Goal: Task Accomplishment & Management: Manage account settings

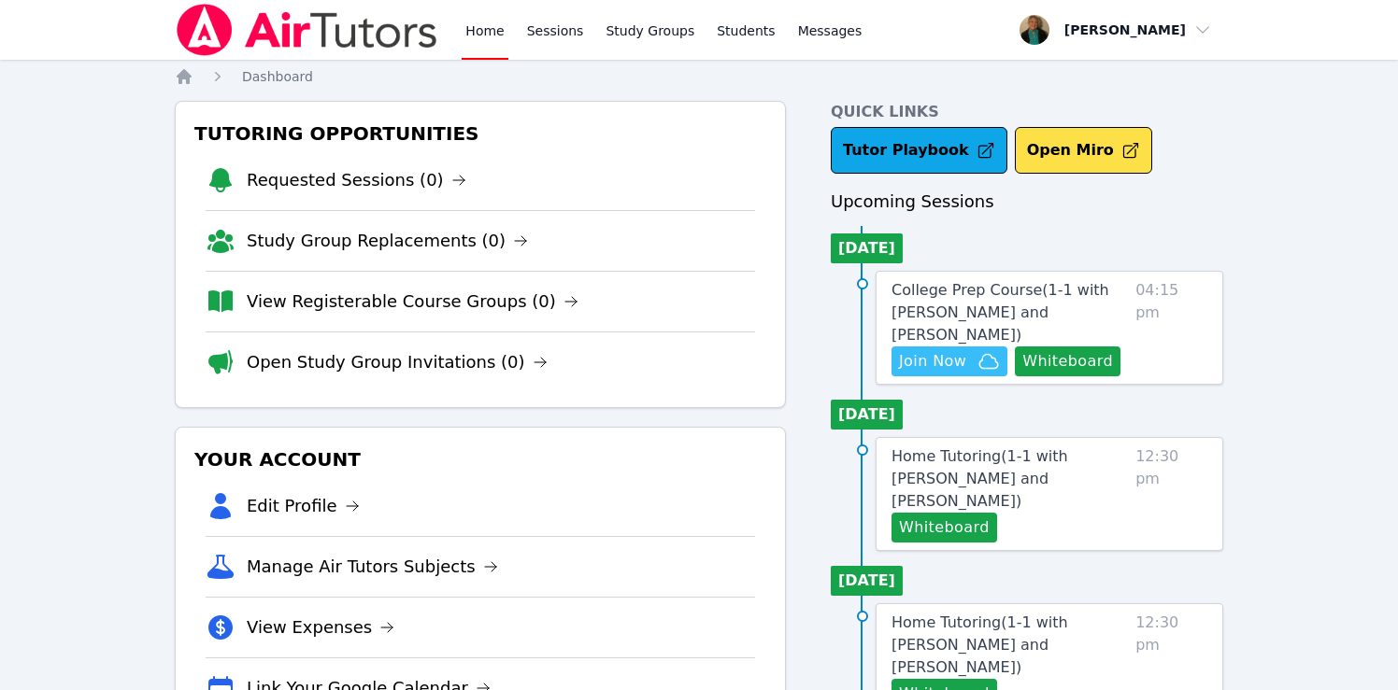
click at [975, 350] on span "Join Now" at bounding box center [949, 361] width 101 height 22
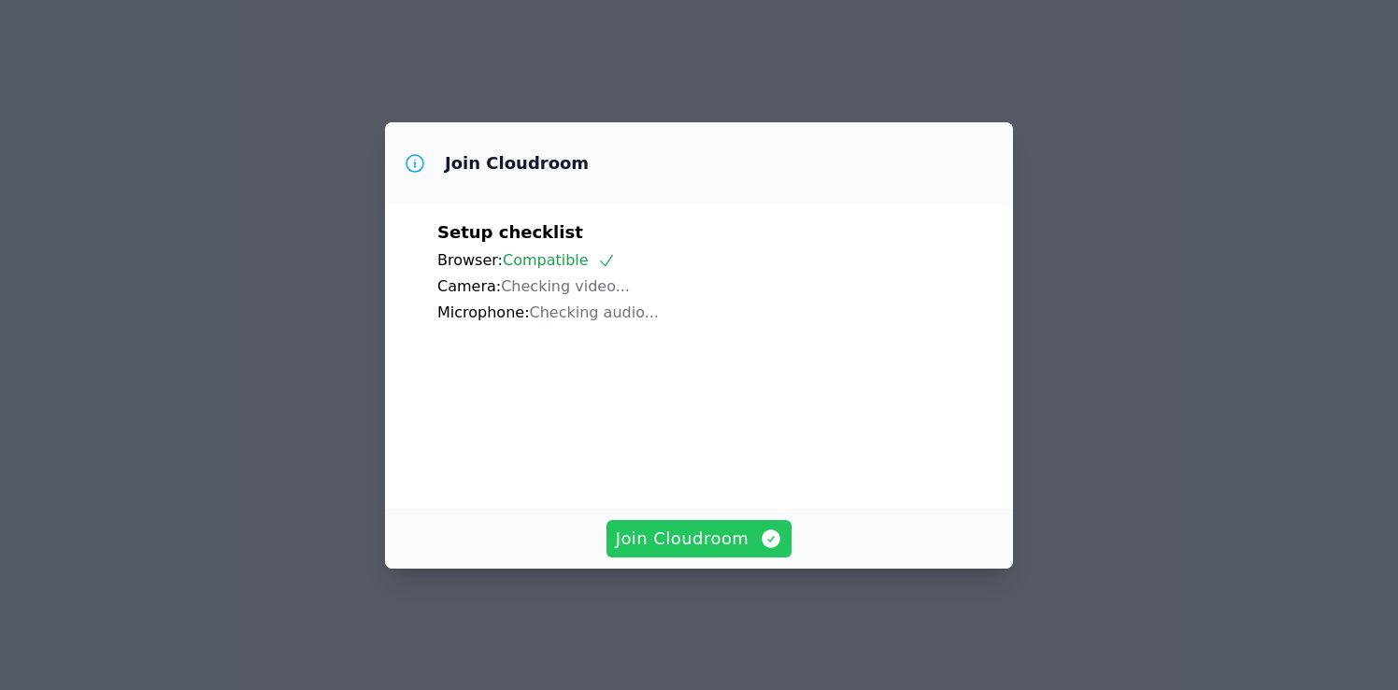
click at [704, 533] on span "Join Cloudroom" at bounding box center [699, 539] width 167 height 26
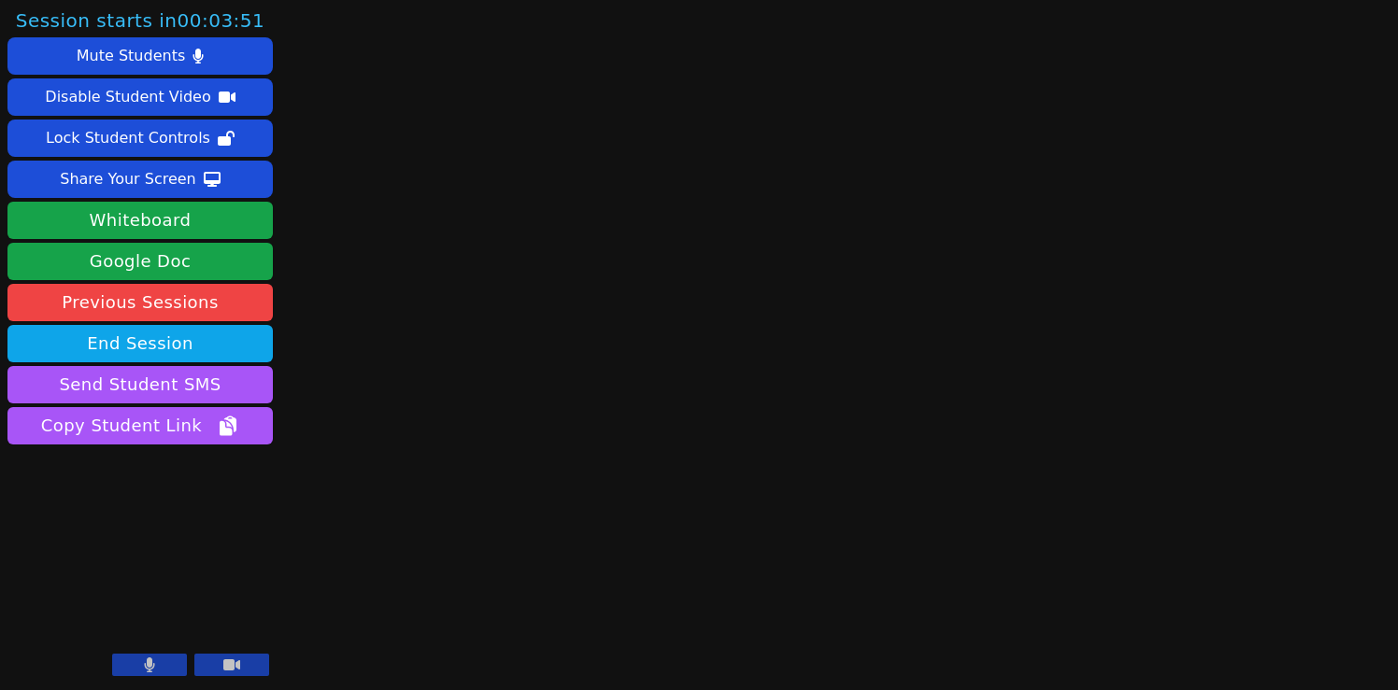
click at [147, 663] on icon at bounding box center [150, 665] width 10 height 15
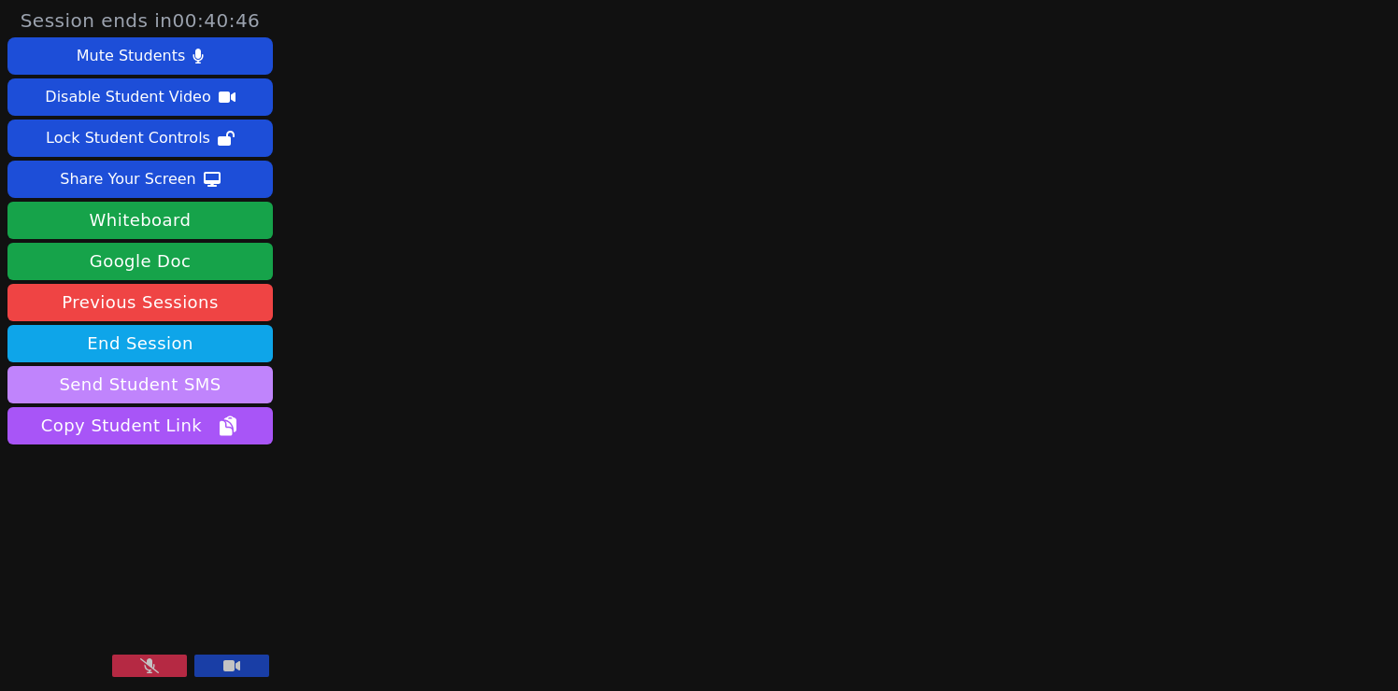
click at [190, 383] on button "Send Student SMS" at bounding box center [139, 384] width 265 height 37
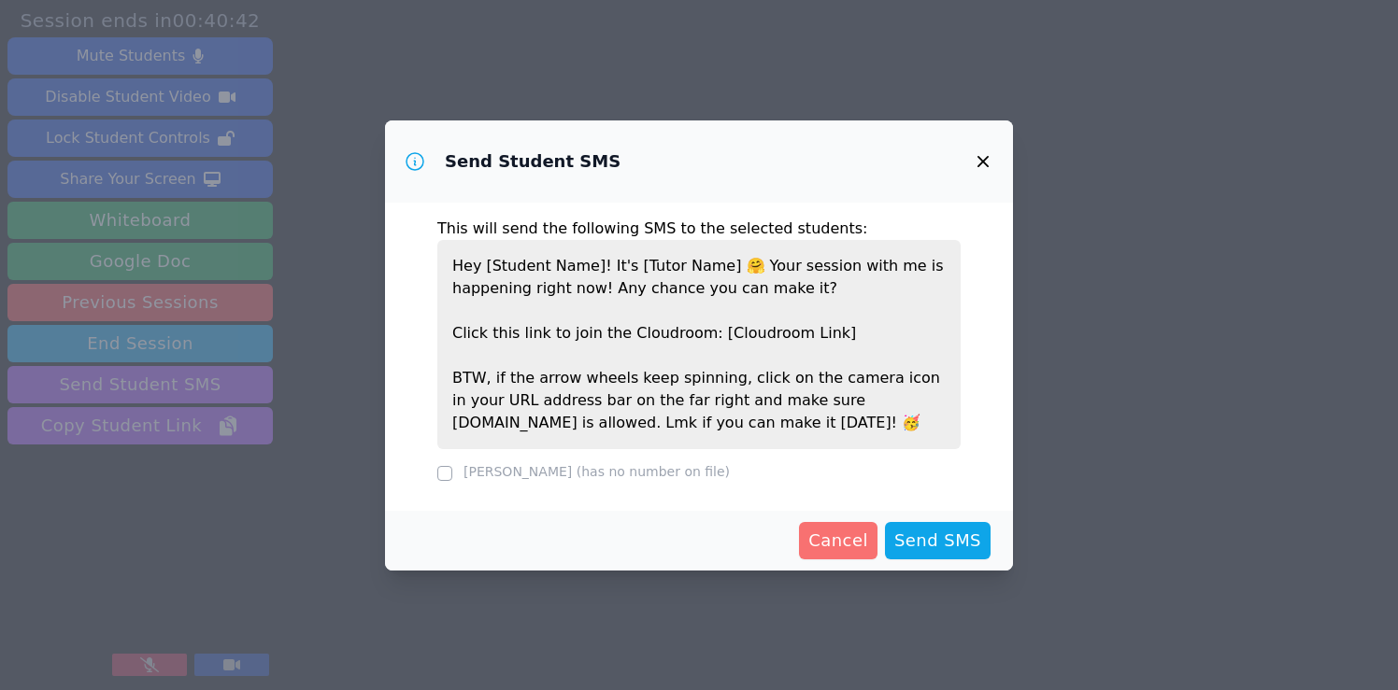
click at [848, 534] on span "Cancel" at bounding box center [838, 541] width 60 height 26
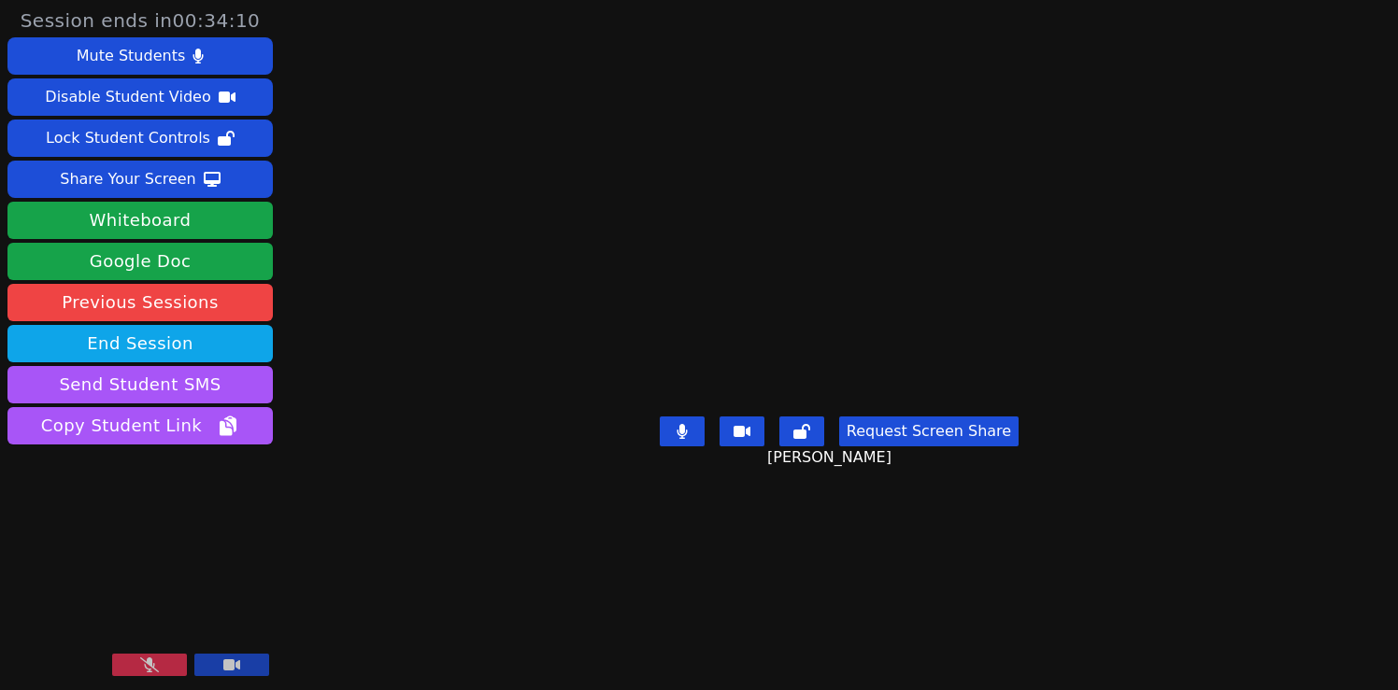
click at [162, 664] on button at bounding box center [149, 665] width 75 height 22
click at [916, 447] on button "Request Screen Share" at bounding box center [928, 432] width 179 height 30
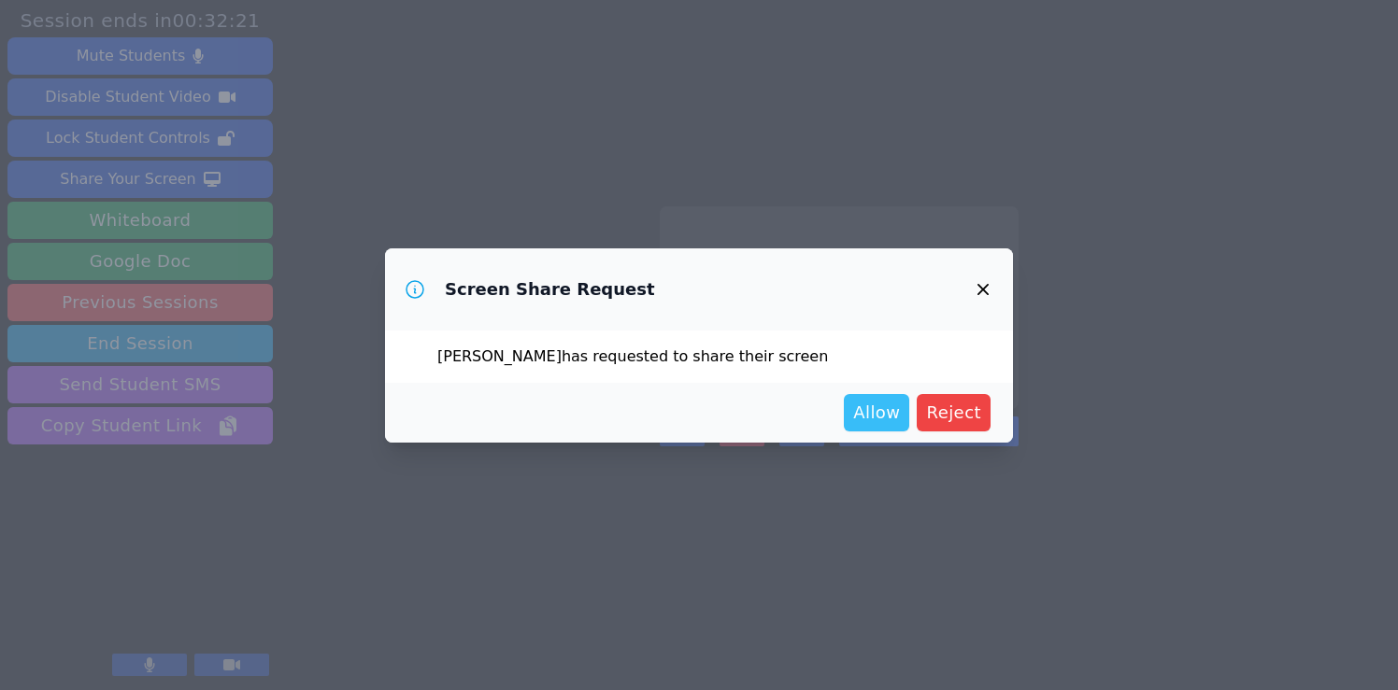
click at [875, 409] on span "Allow" at bounding box center [876, 413] width 47 height 26
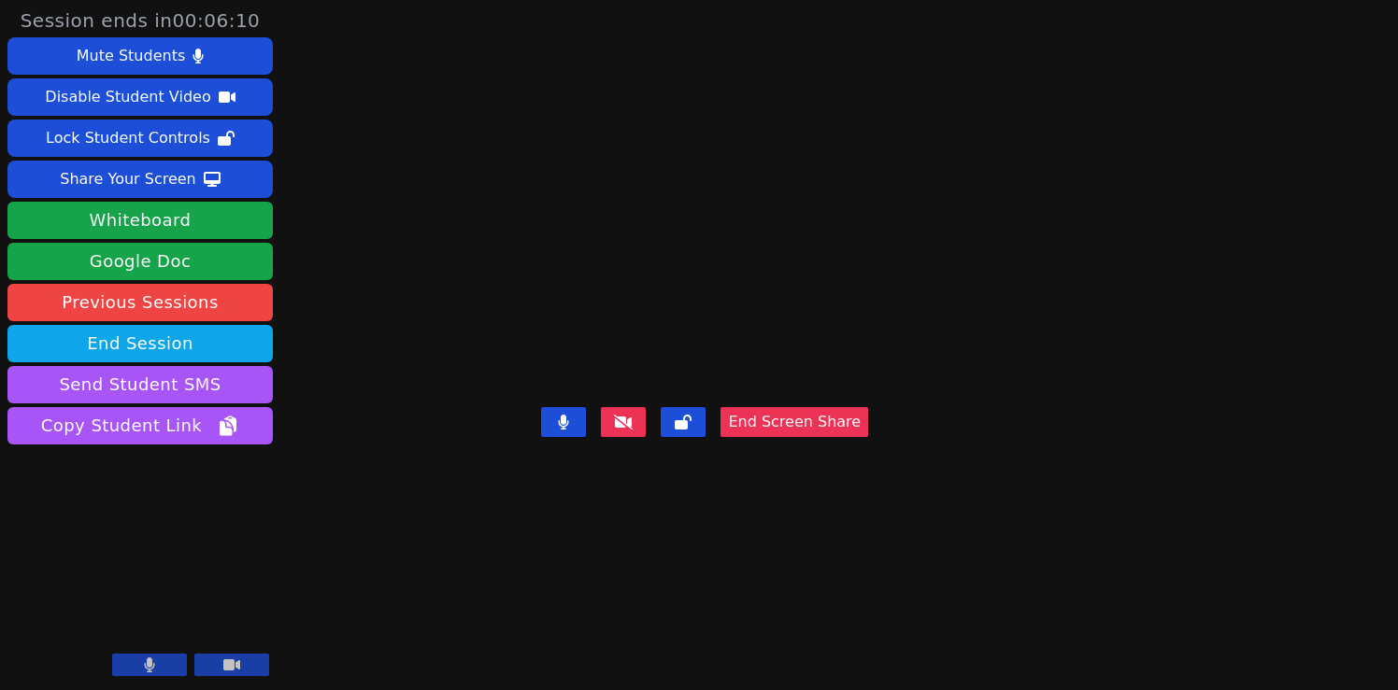
click at [820, 437] on button "End Screen Share" at bounding box center [794, 422] width 148 height 30
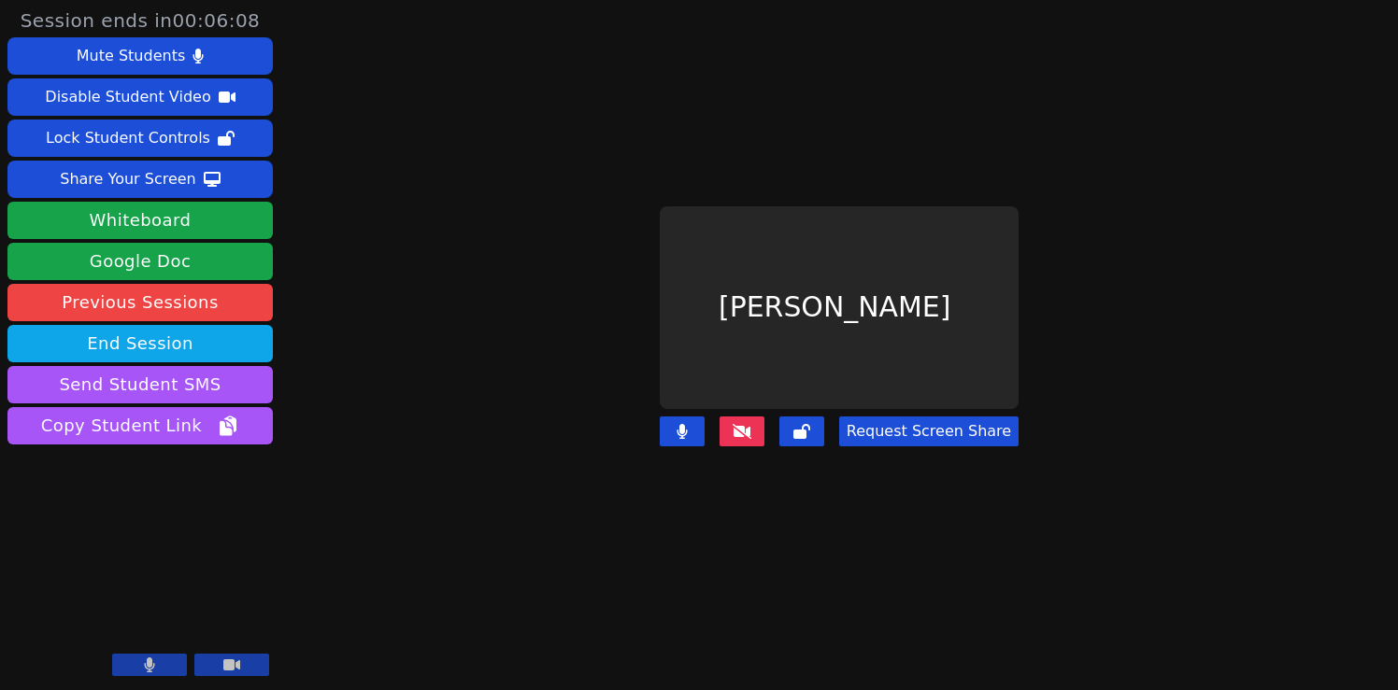
click at [885, 425] on button "Request Screen Share" at bounding box center [928, 432] width 179 height 30
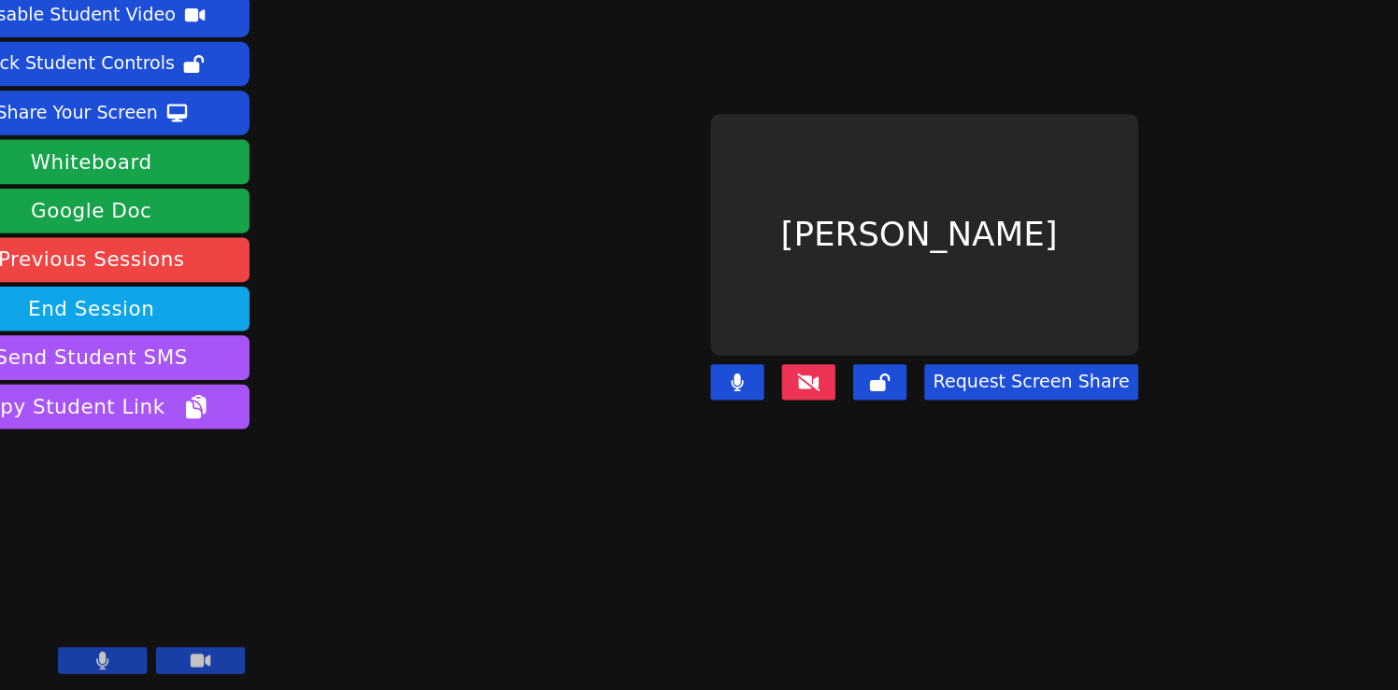
click at [751, 430] on icon at bounding box center [741, 431] width 19 height 15
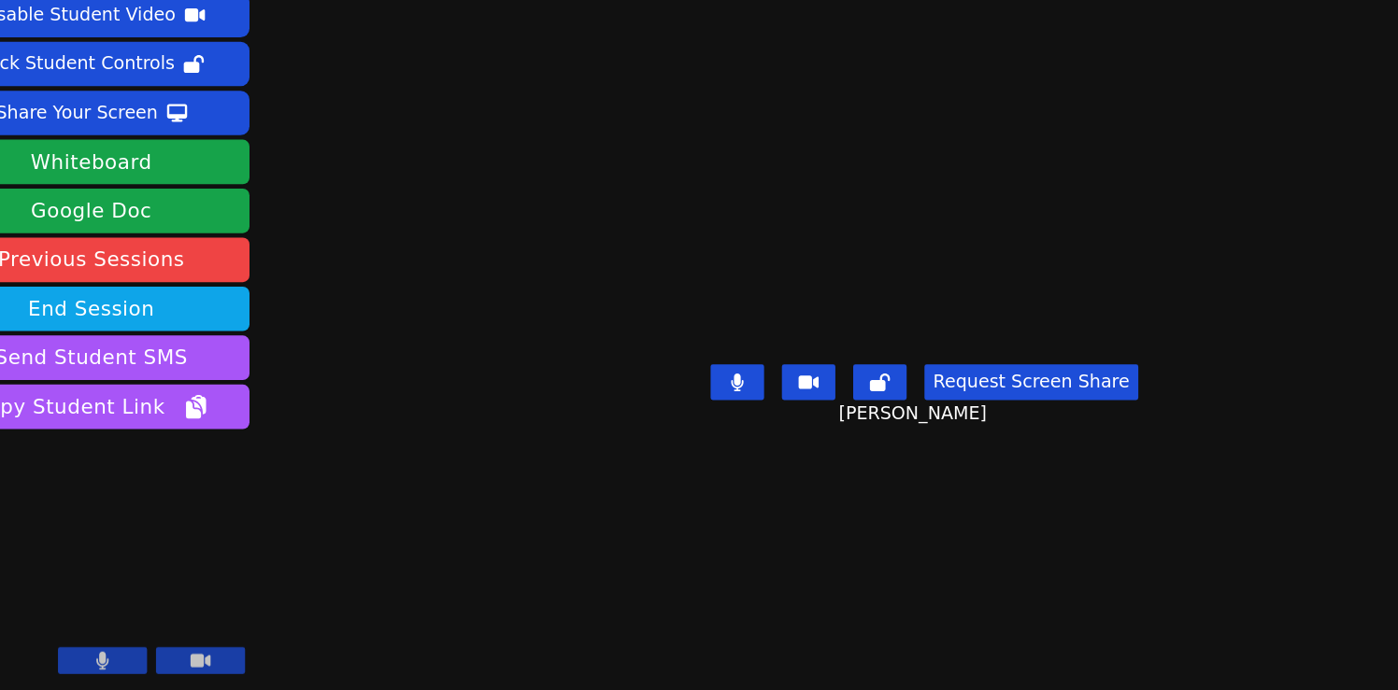
click at [750, 430] on icon at bounding box center [741, 431] width 17 height 15
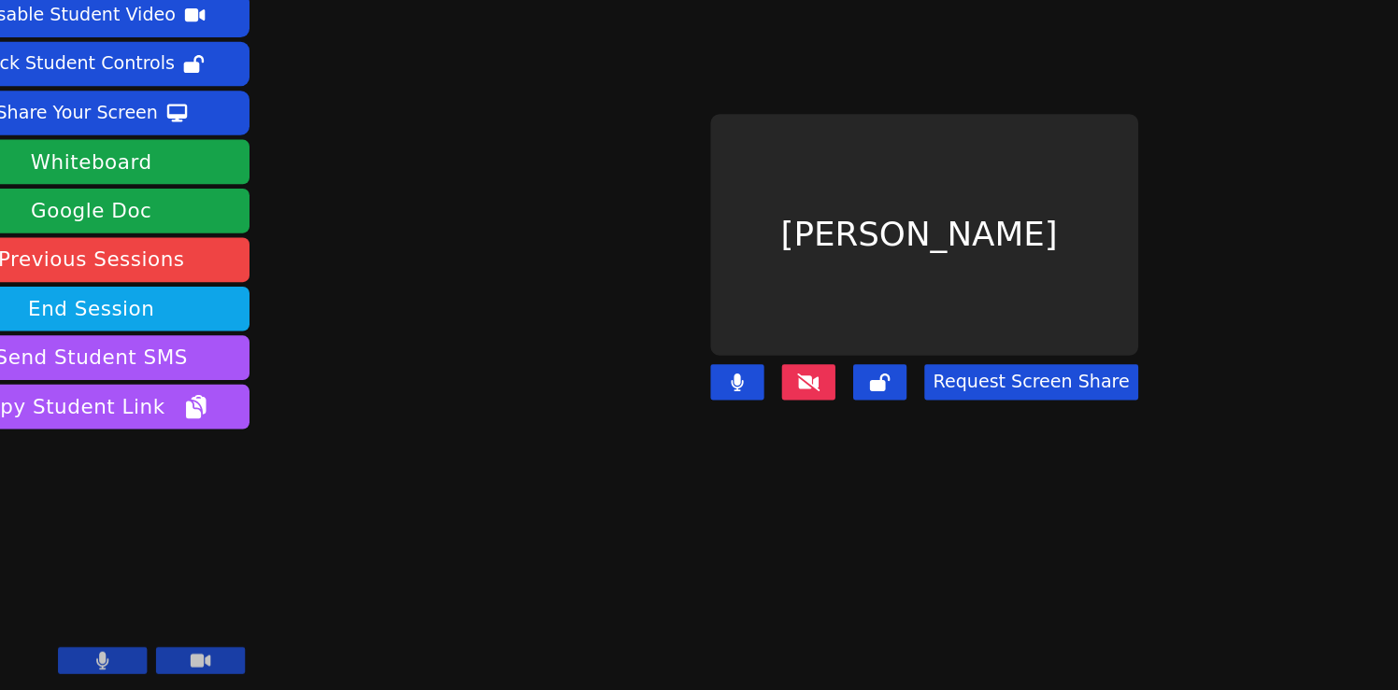
click at [751, 430] on icon at bounding box center [741, 431] width 19 height 15
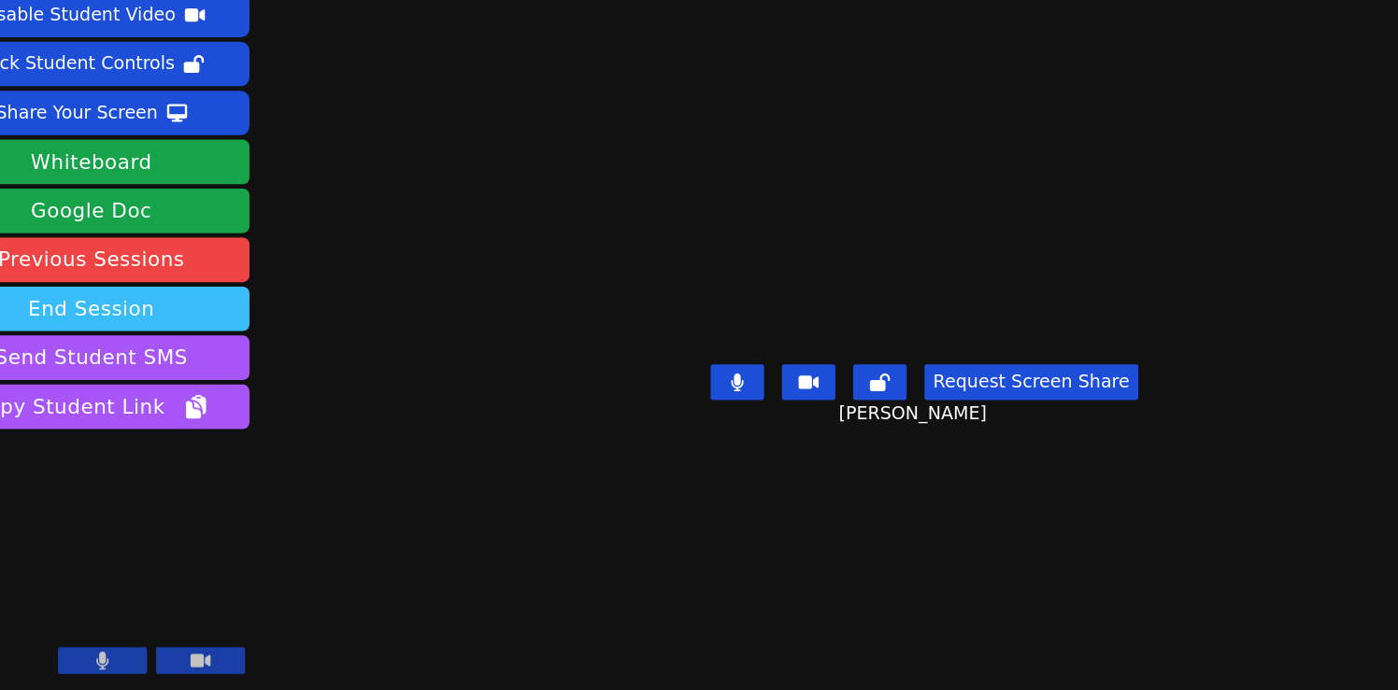
click at [182, 351] on button "End Session" at bounding box center [139, 369] width 265 height 37
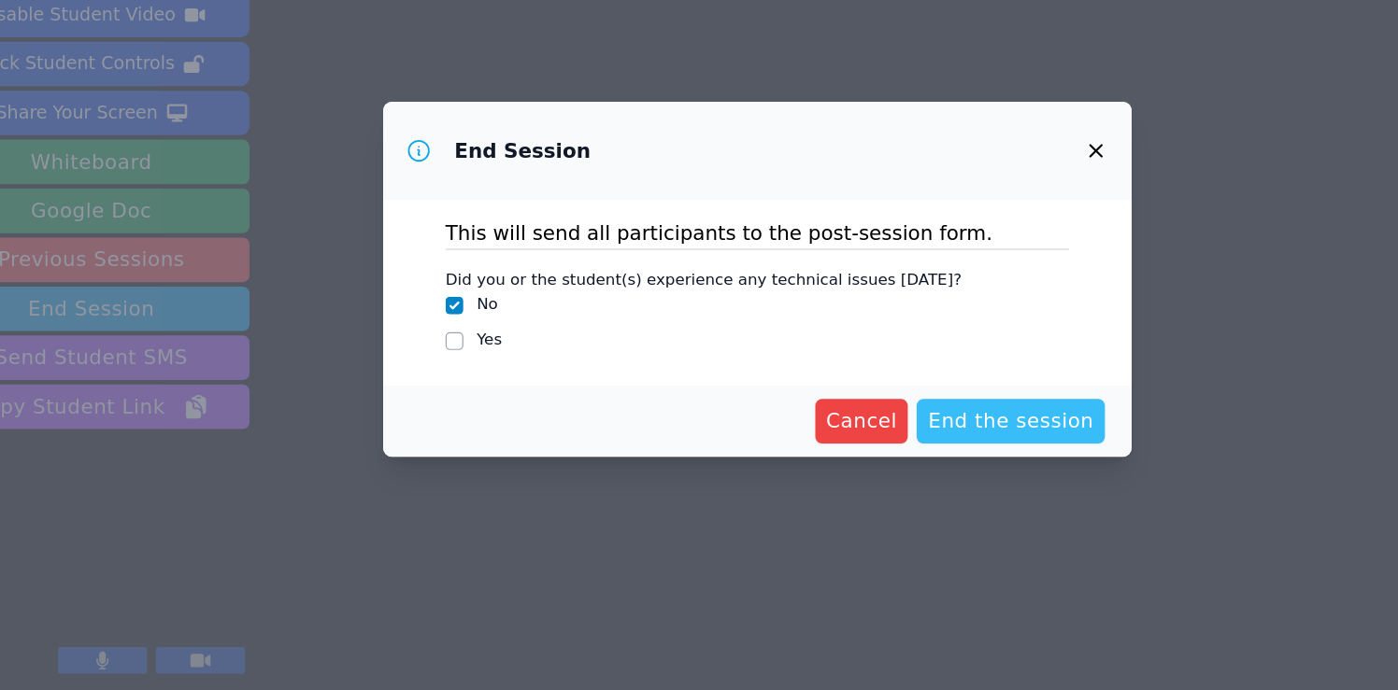
click at [907, 464] on span "End the session" at bounding box center [911, 464] width 139 height 26
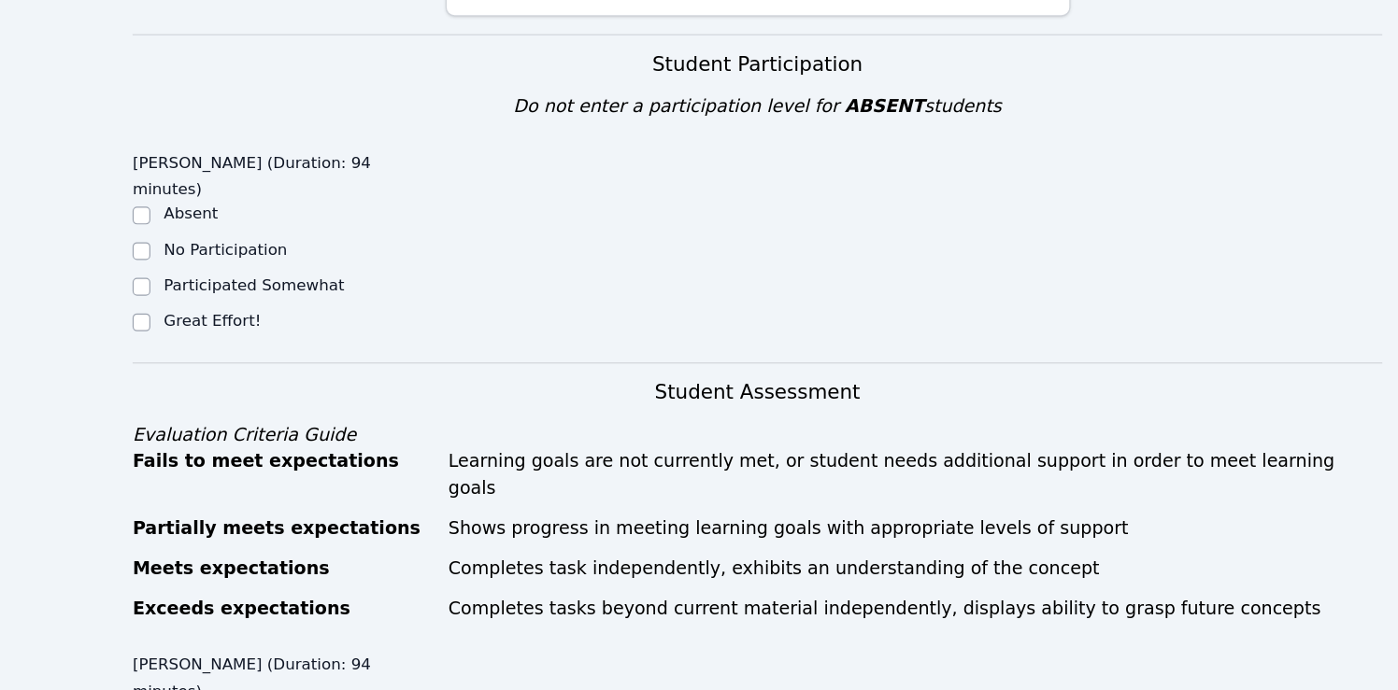
scroll to position [458, 0]
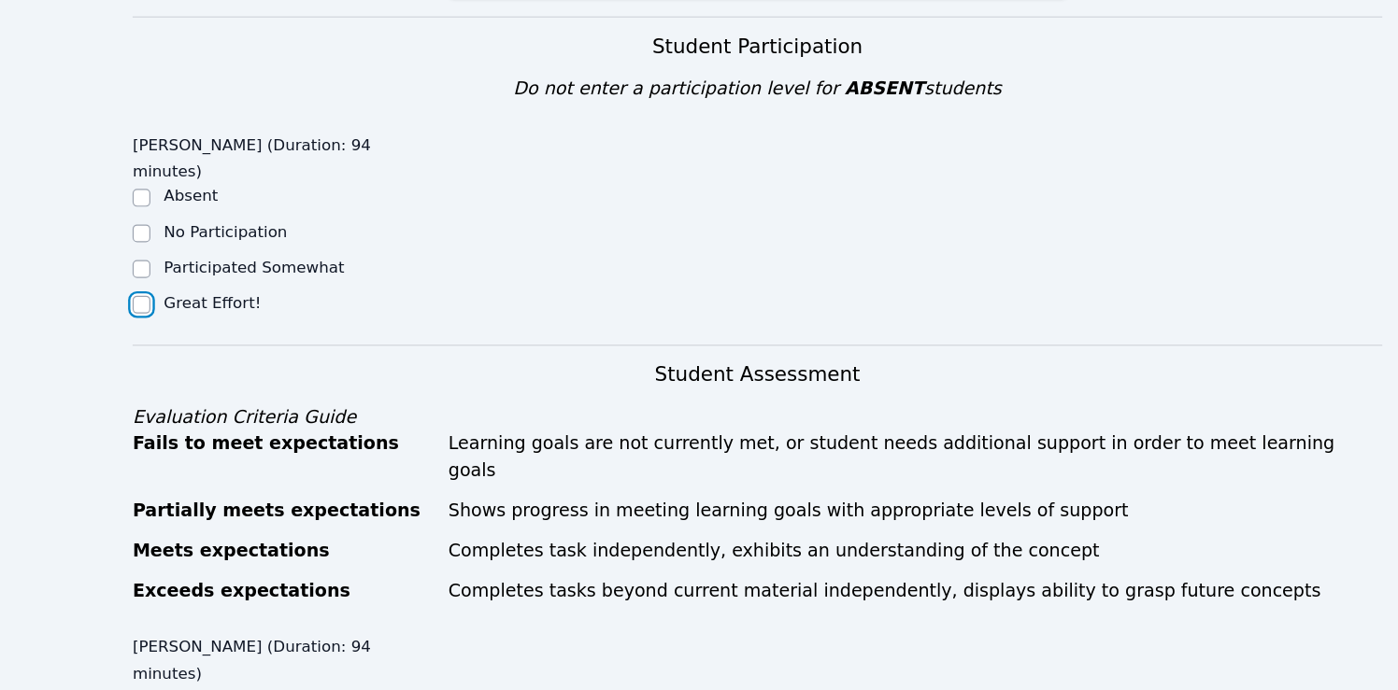
click at [182, 359] on input "Great Effort!" at bounding box center [182, 366] width 15 height 15
checkbox input "true"
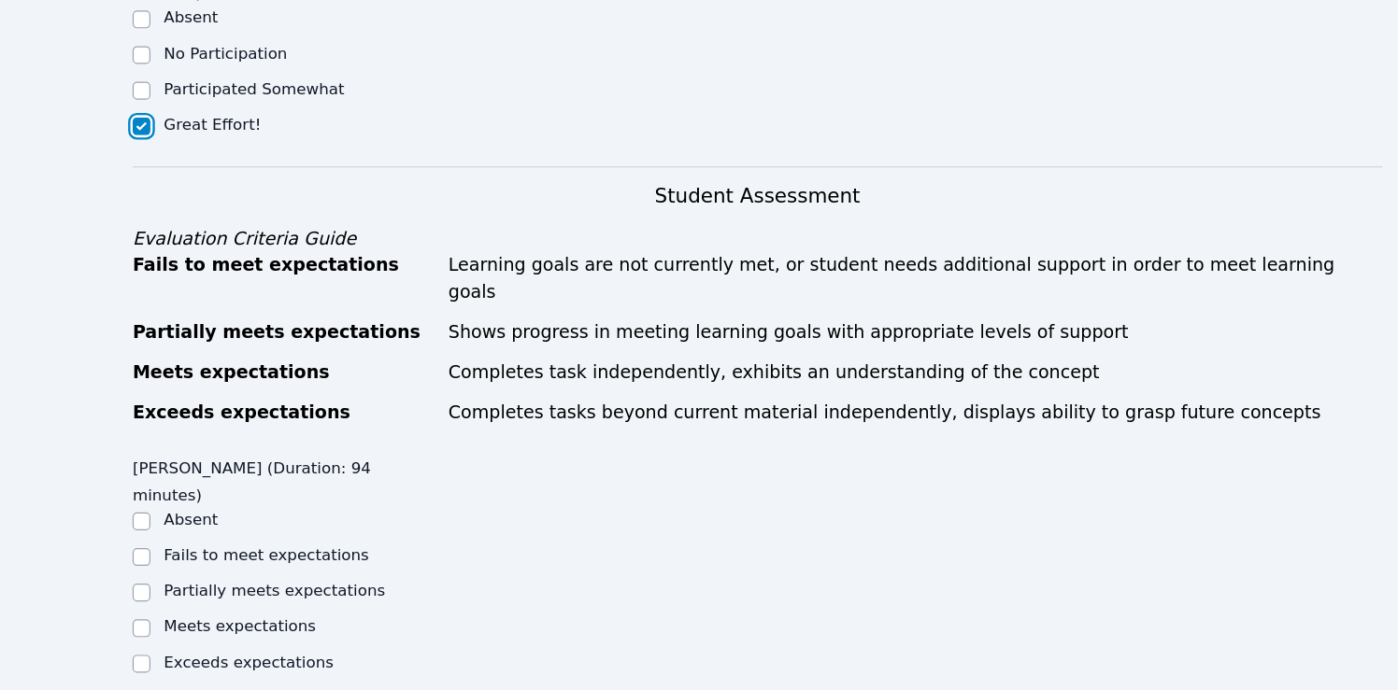
scroll to position [615, 0]
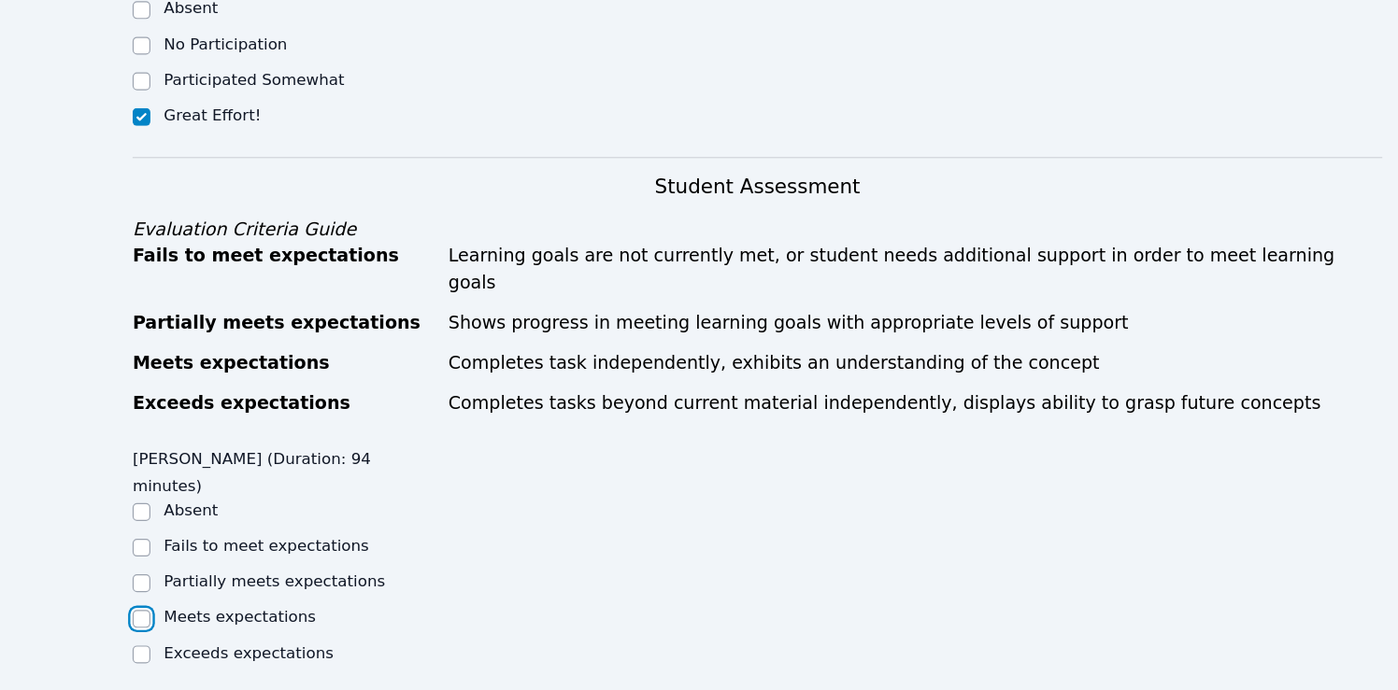
click at [178, 623] on input "Meets expectations" at bounding box center [182, 630] width 15 height 15
checkbox input "true"
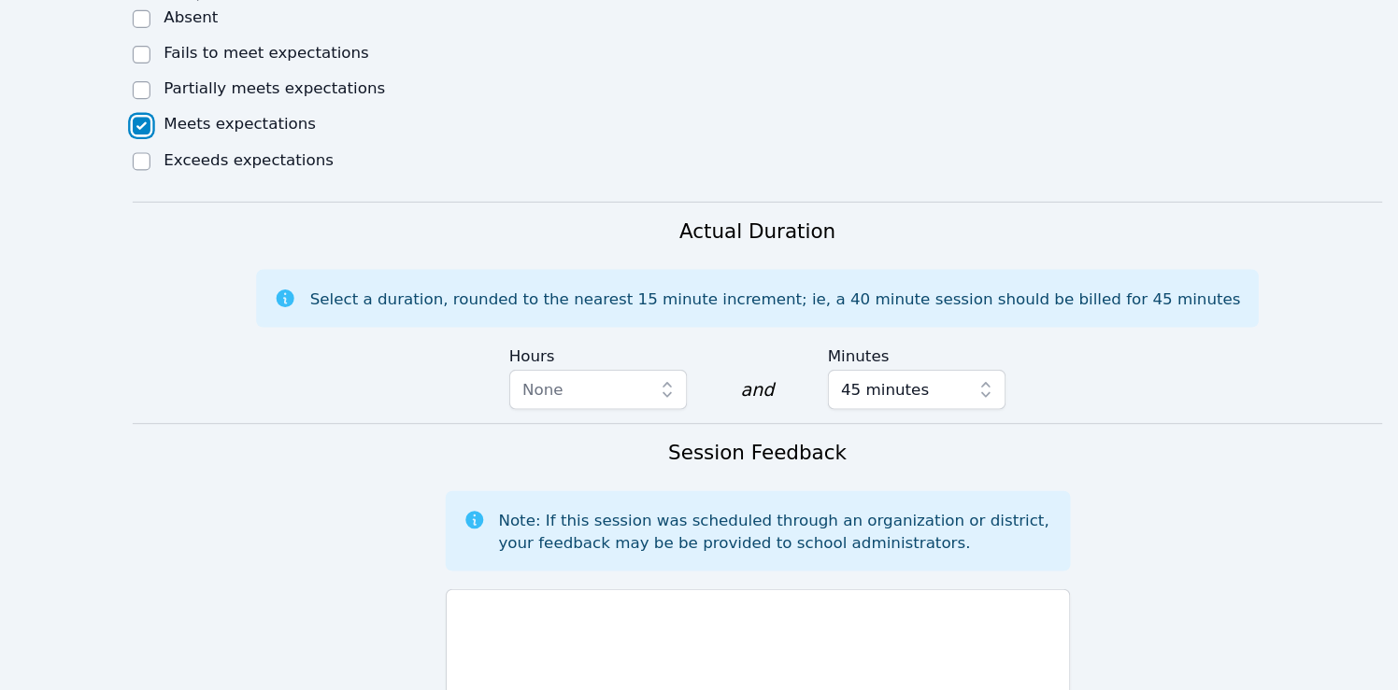
scroll to position [1111, 0]
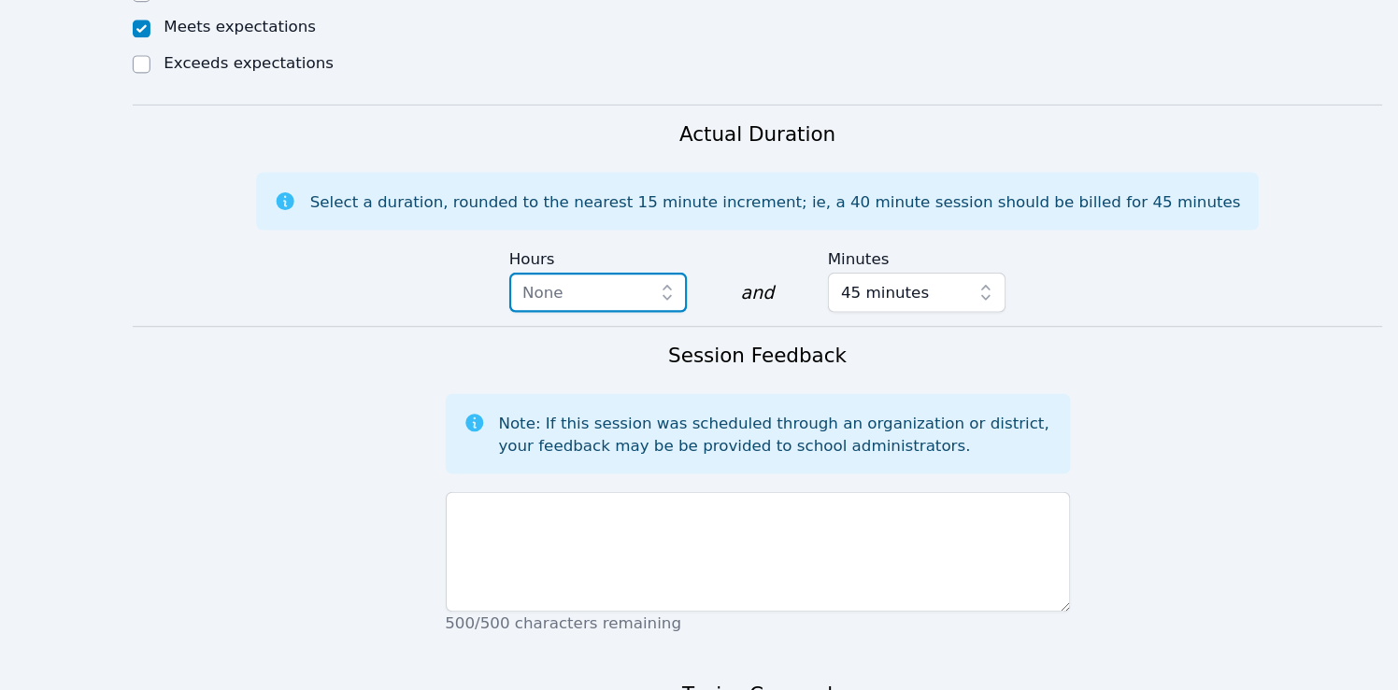
click at [547, 345] on span "None" at bounding box center [552, 356] width 101 height 22
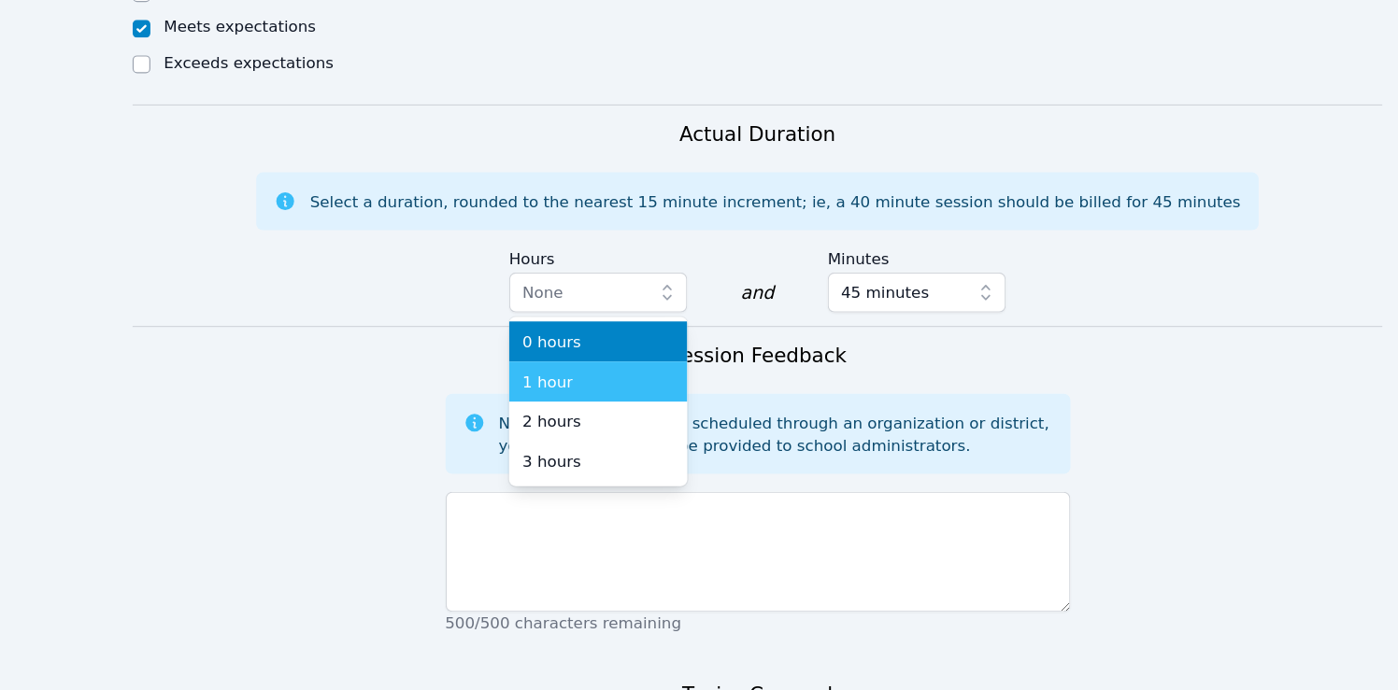
click at [531, 421] on span "1 hour" at bounding box center [523, 430] width 42 height 19
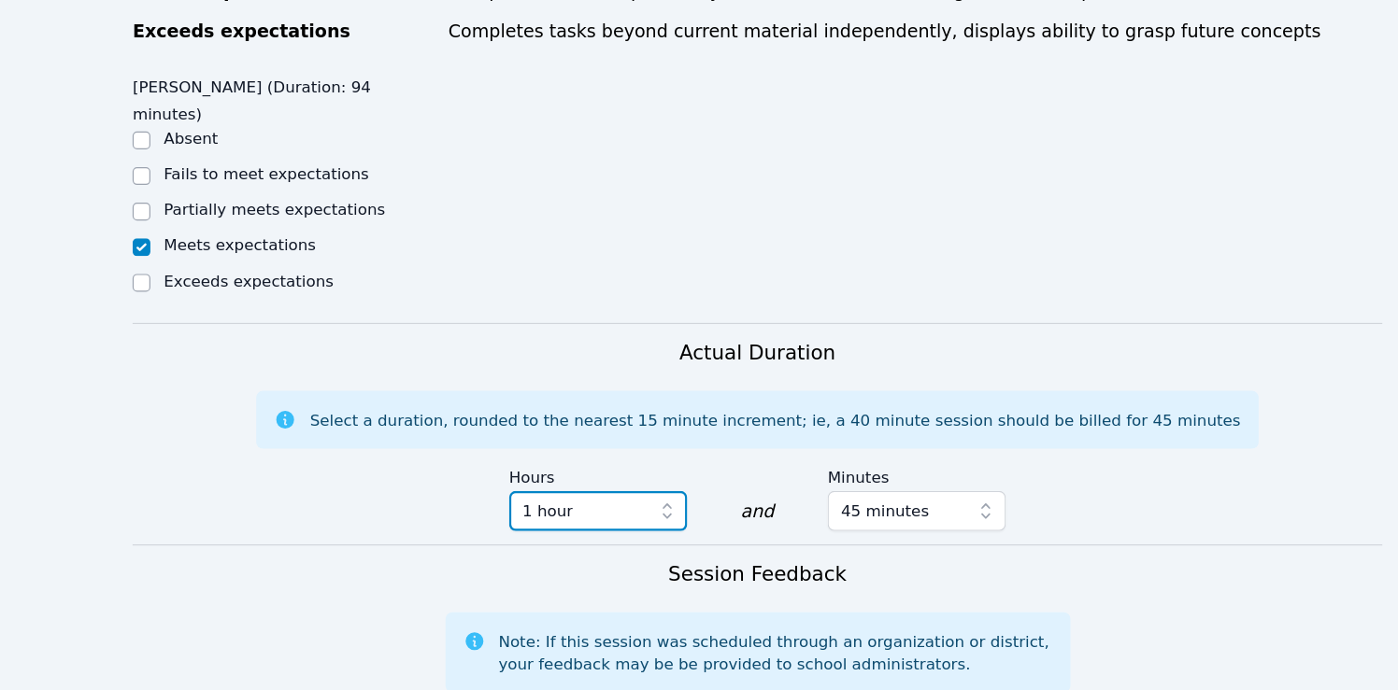
scroll to position [928, 0]
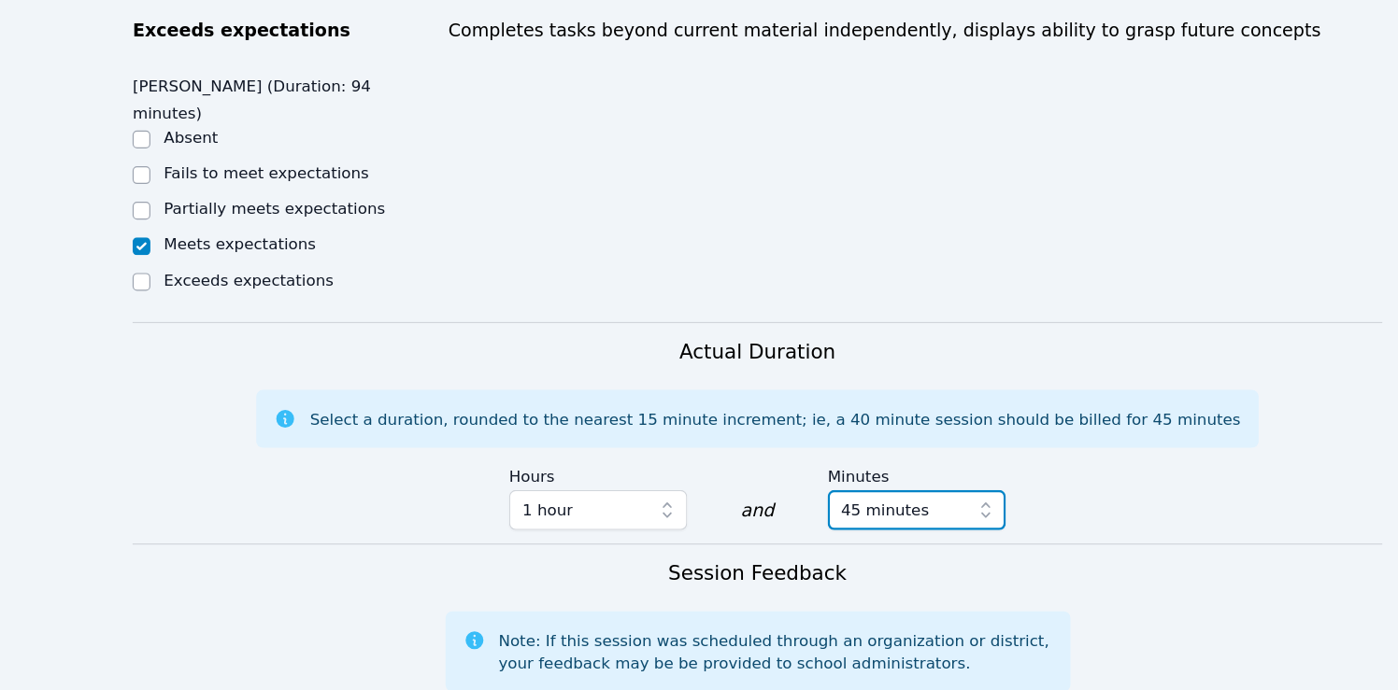
click at [833, 528] on span "45 minutes" at bounding box center [806, 539] width 74 height 22
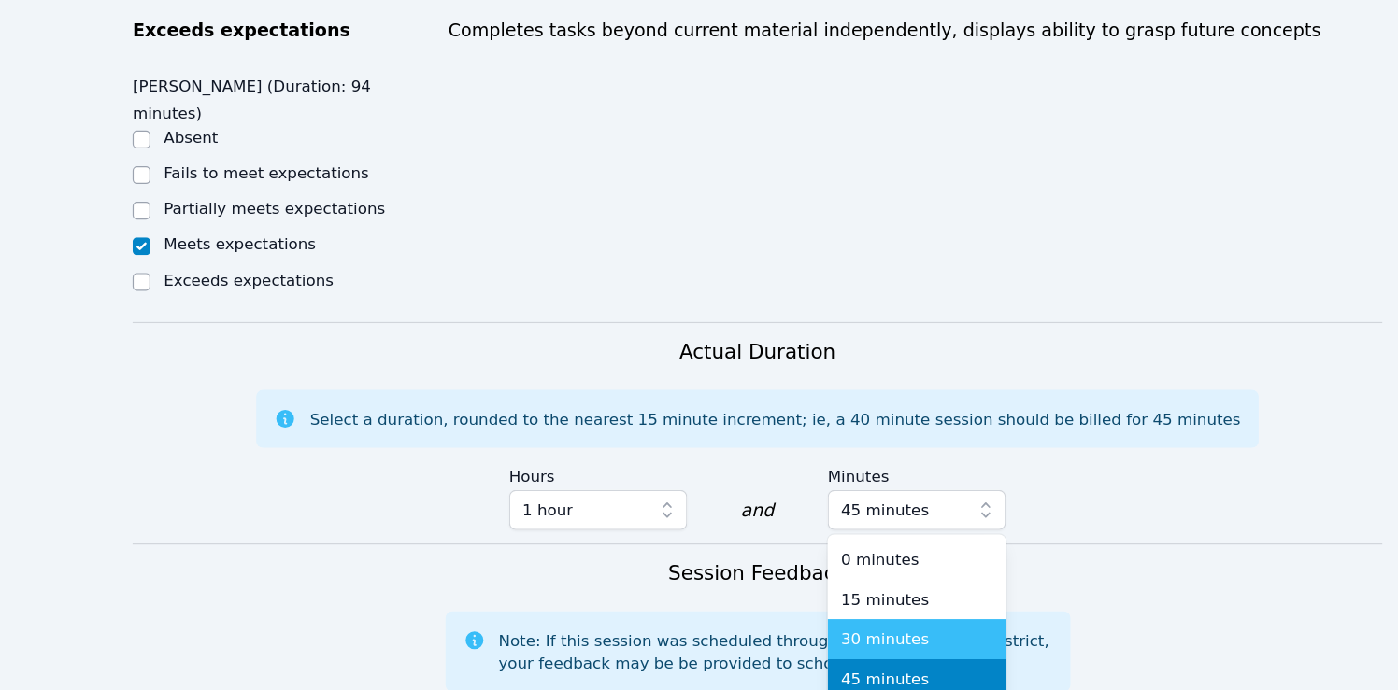
click at [811, 638] on span "30 minutes" at bounding box center [806, 647] width 74 height 19
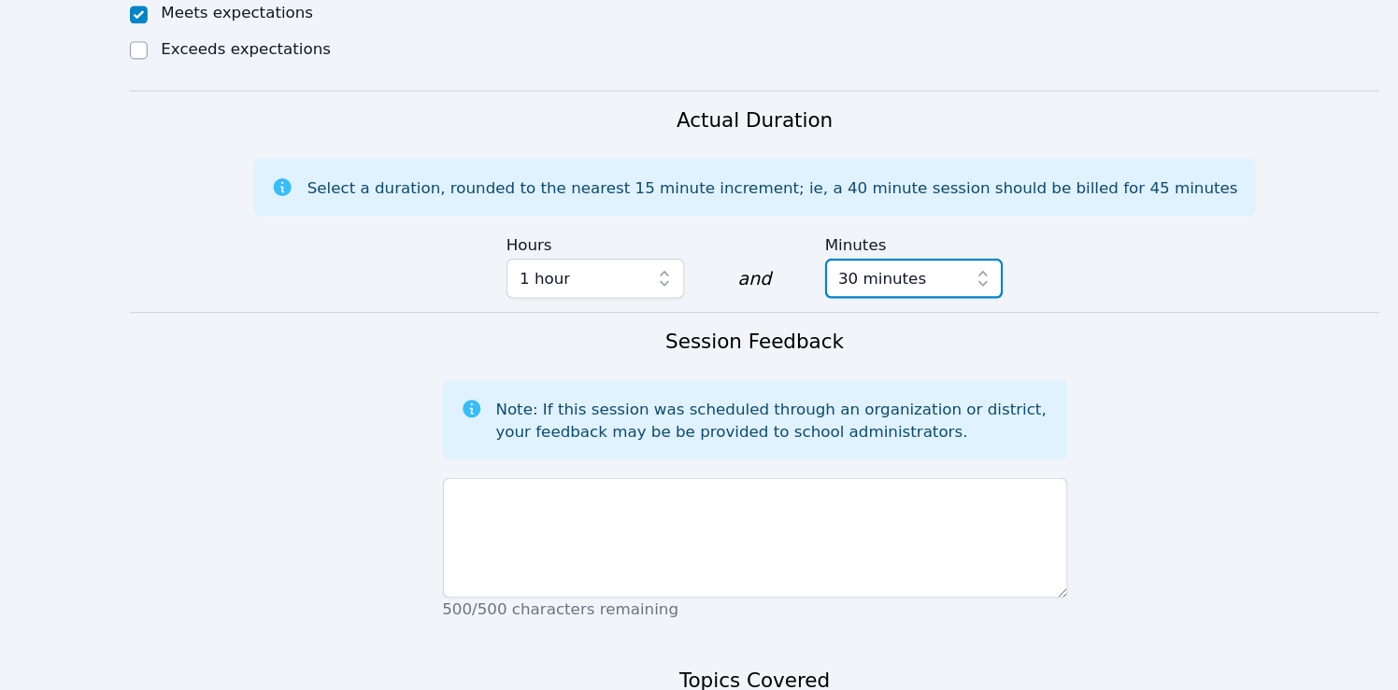
scroll to position [1126, 0]
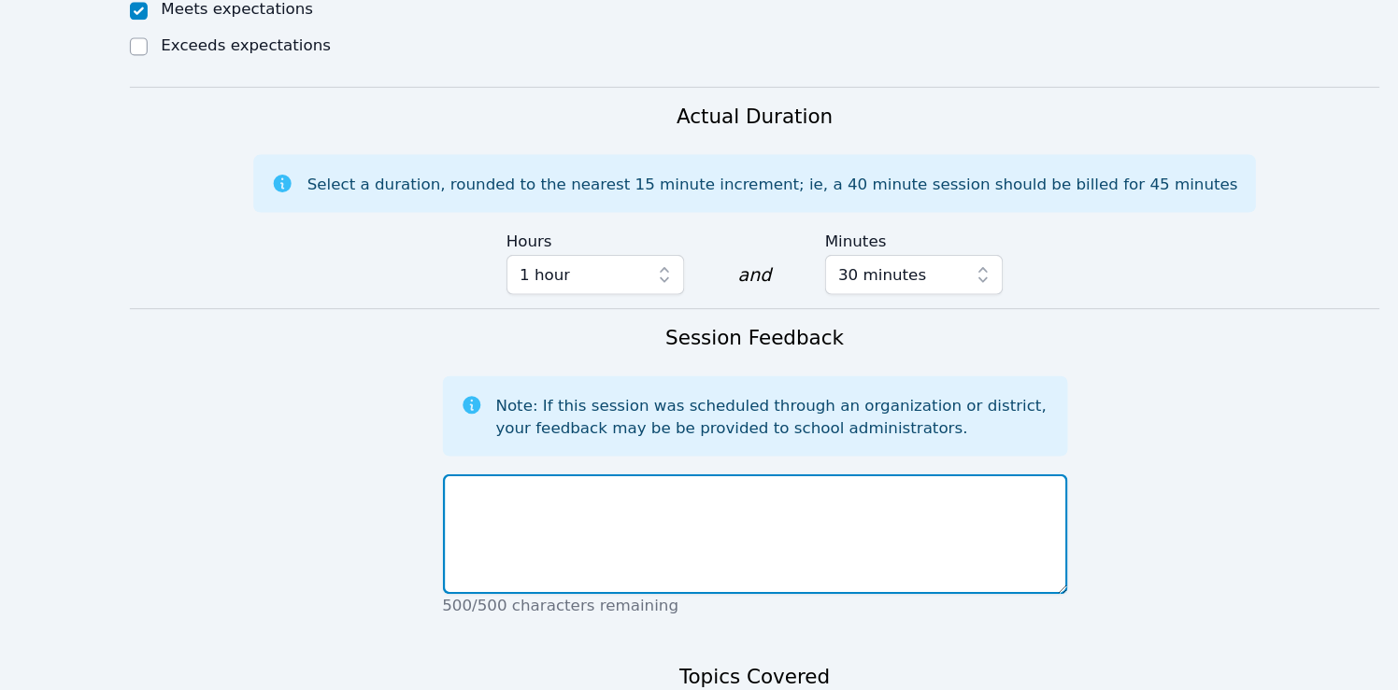
click at [802, 508] on textarea at bounding box center [699, 558] width 524 height 101
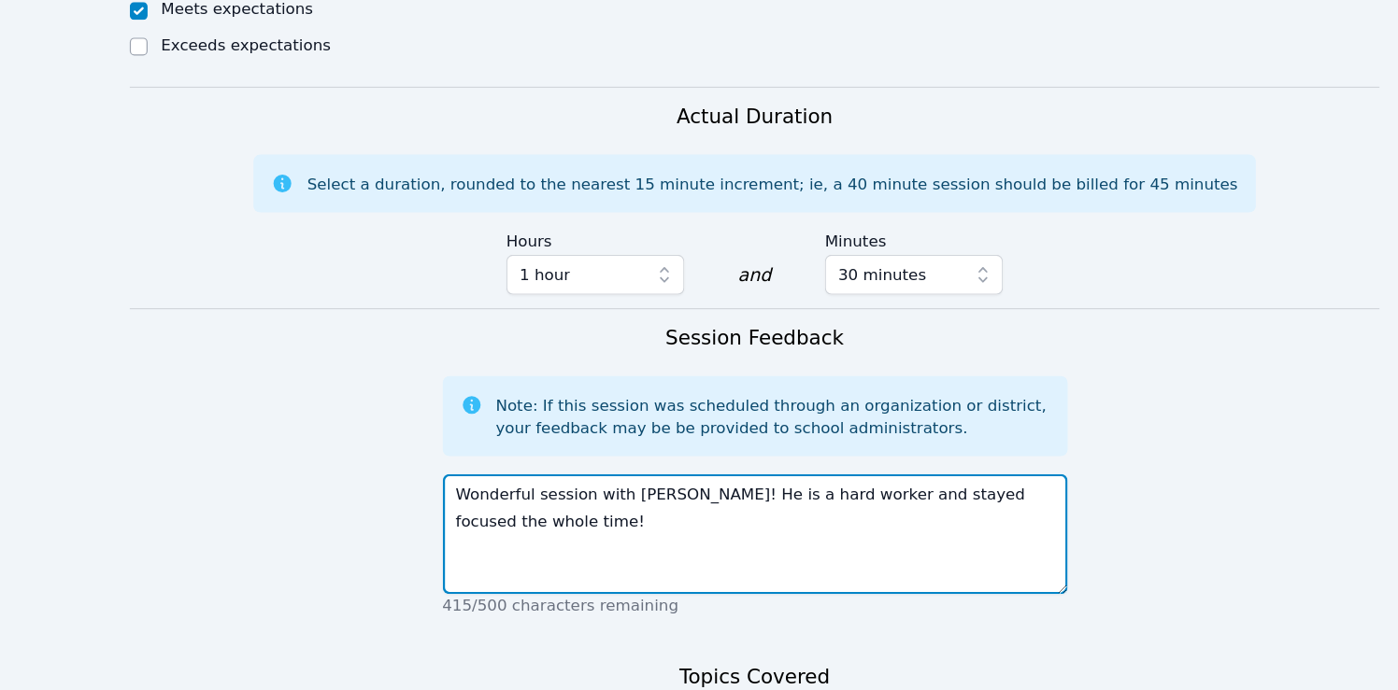
type textarea "Wonderful session with [PERSON_NAME]! He is a hard worker and stayed focused th…"
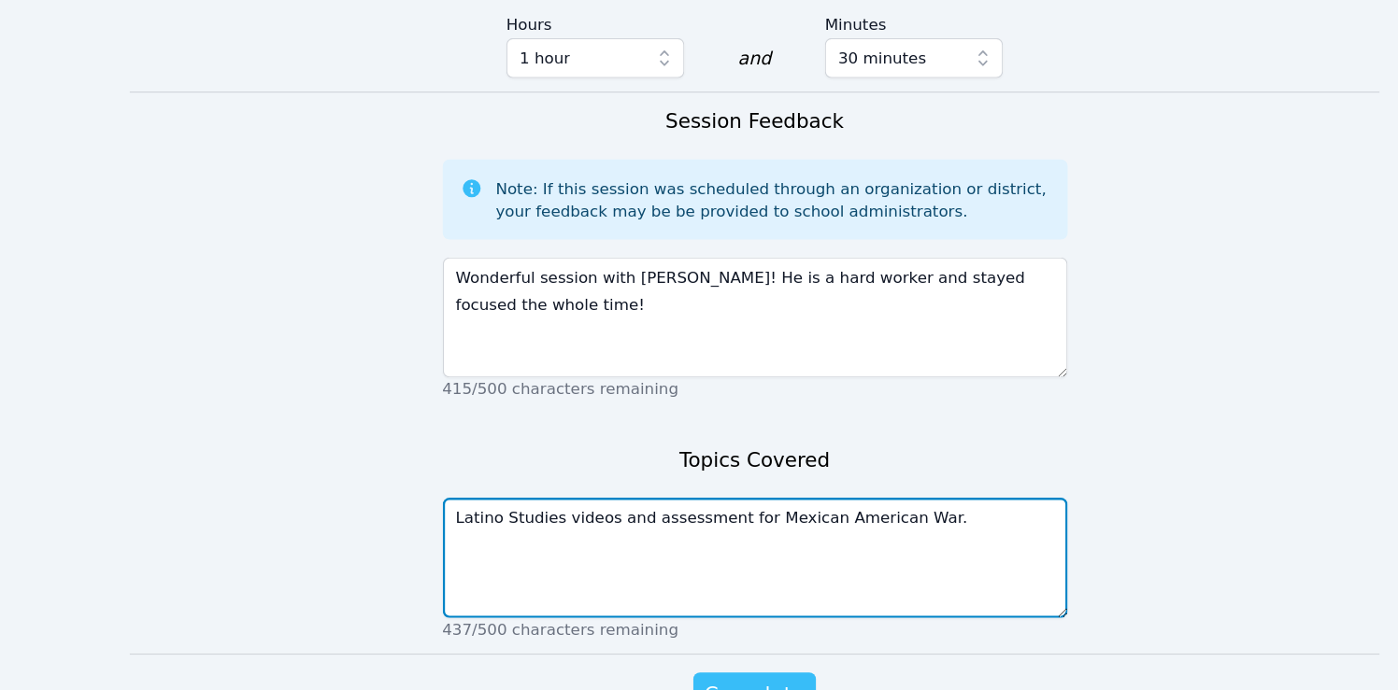
type textarea "Latino Studies videos and assessment for Mexican American War."
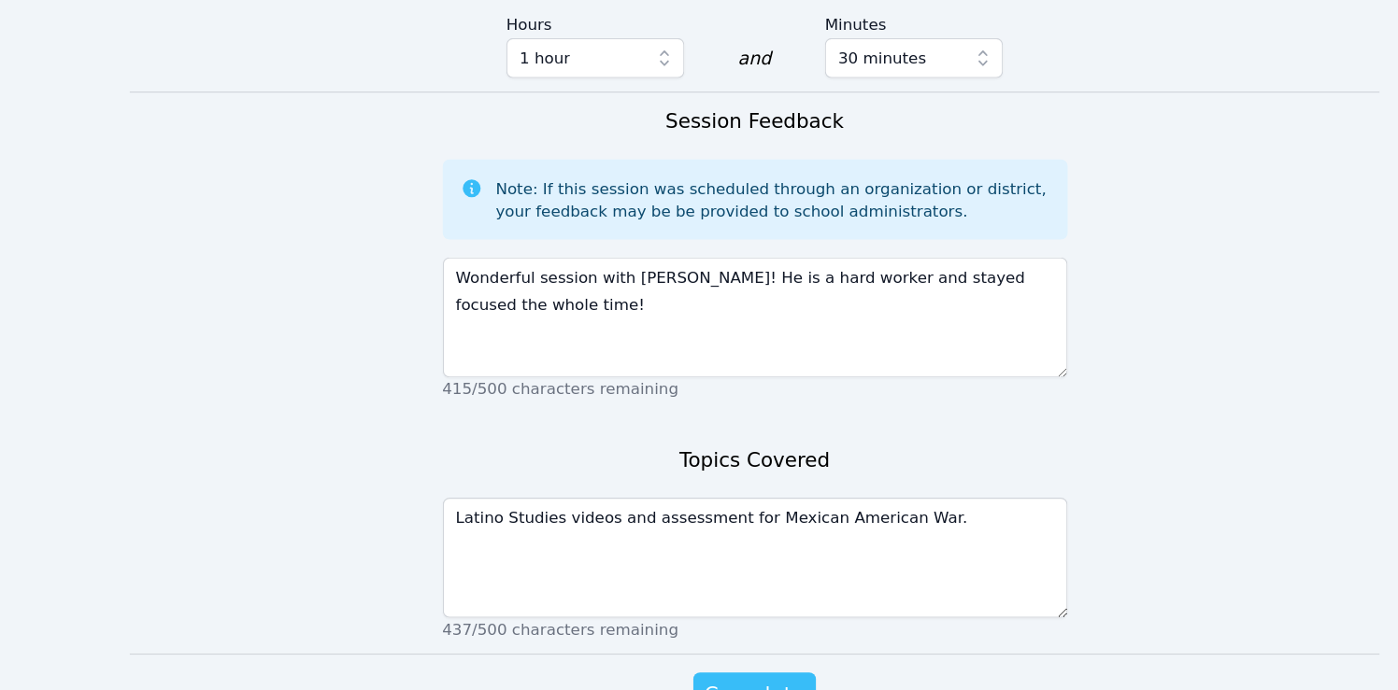
click at [711, 681] on span "Complete" at bounding box center [699, 694] width 84 height 26
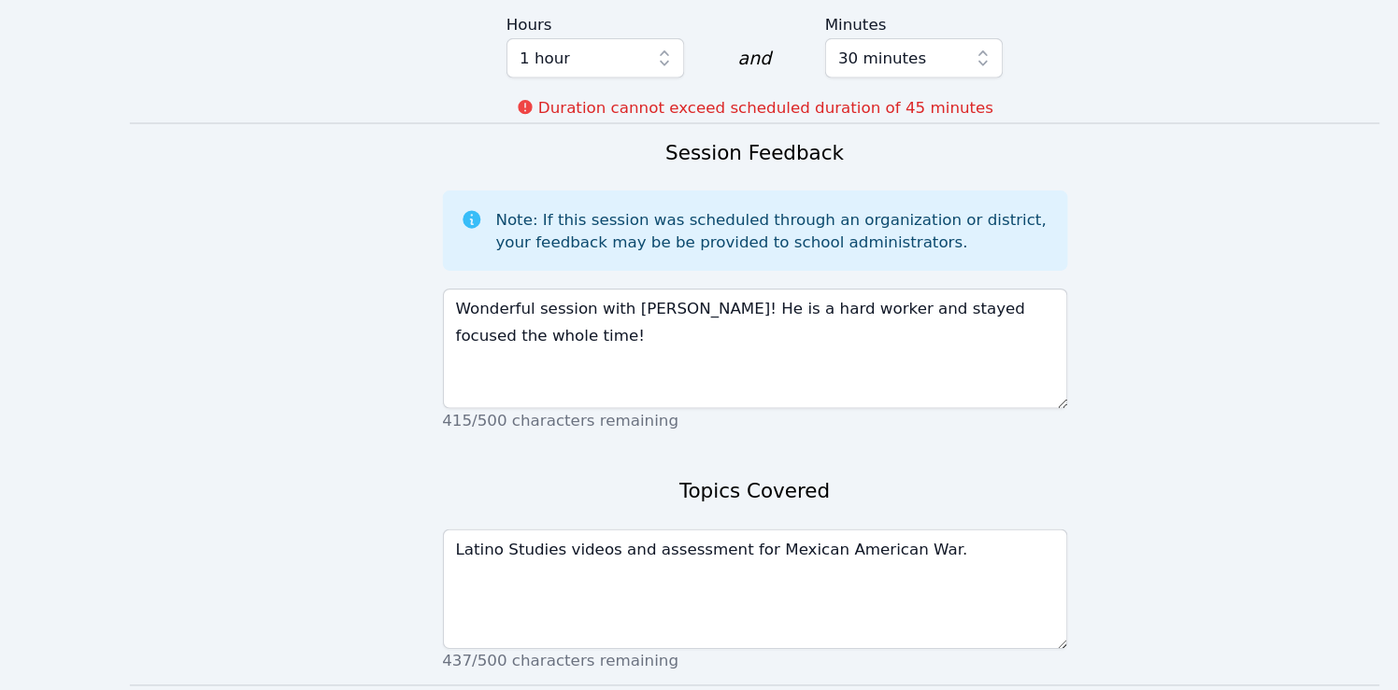
scroll to position [1333, 0]
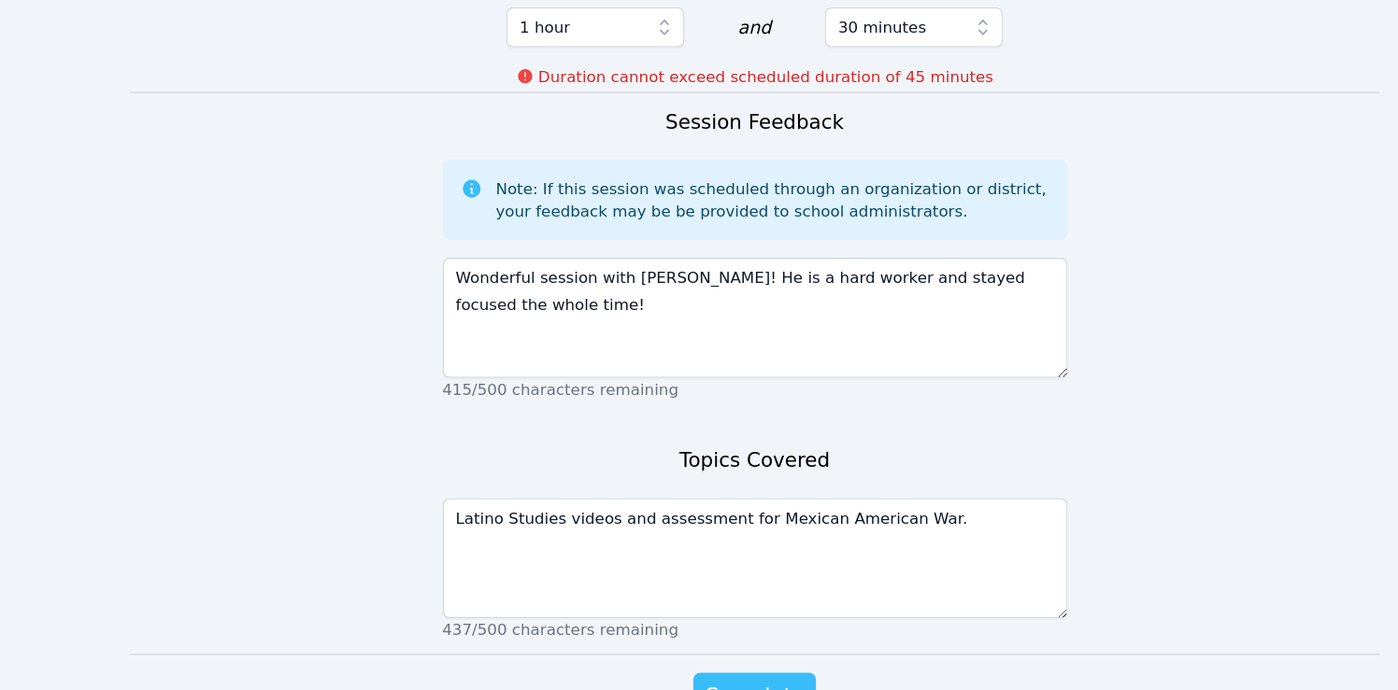
click at [713, 681] on span "Complete" at bounding box center [699, 694] width 84 height 26
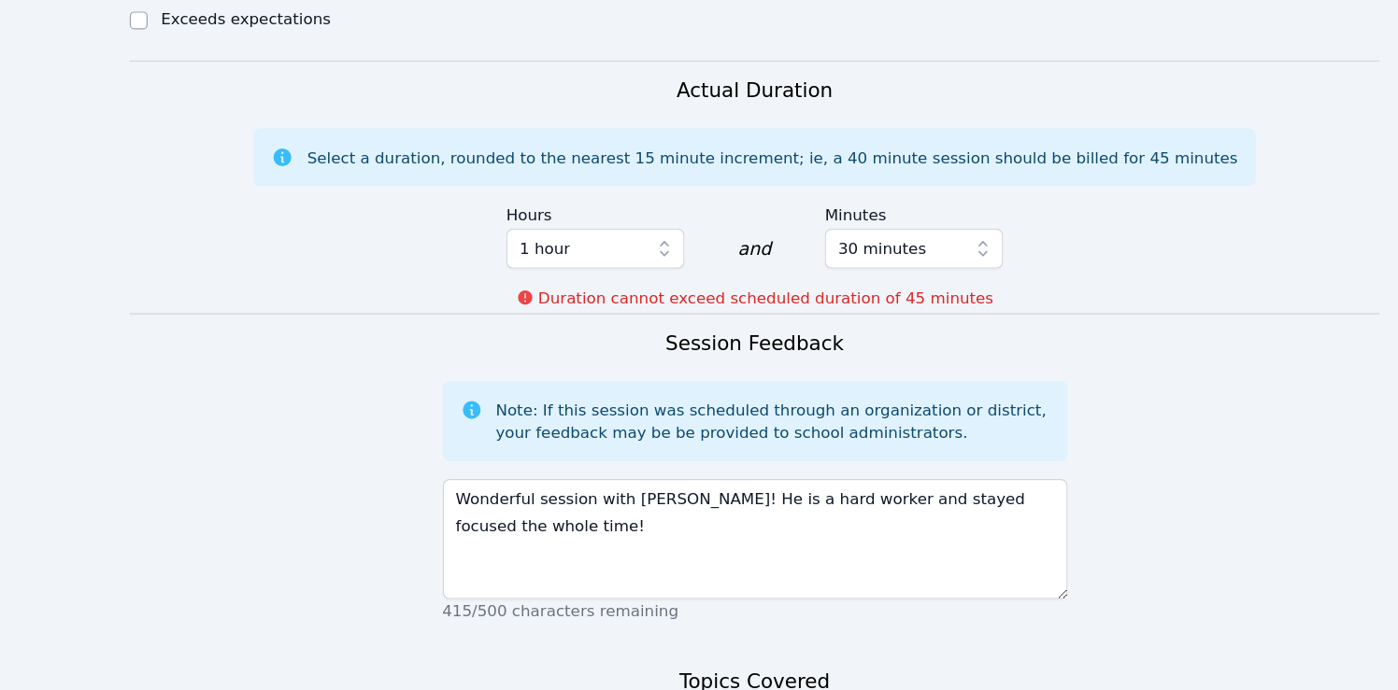
scroll to position [1192, 0]
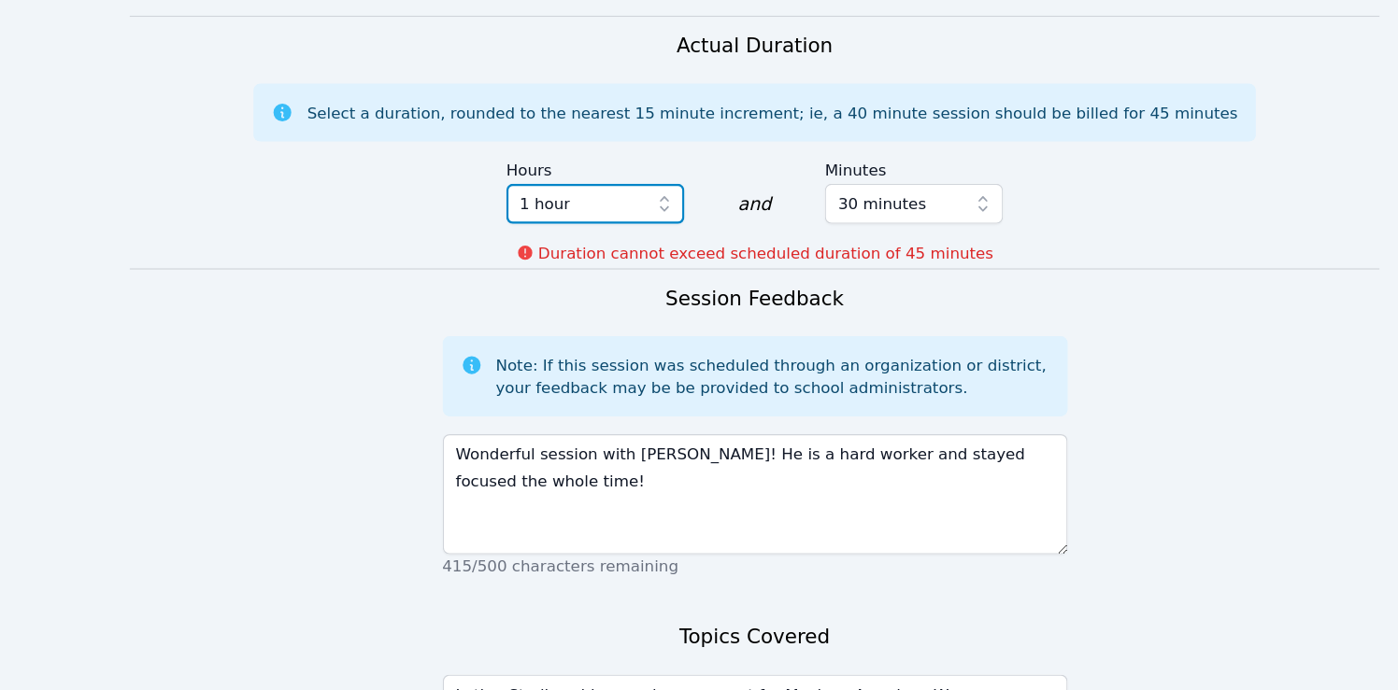
click at [623, 265] on icon "button" at bounding box center [623, 274] width 19 height 19
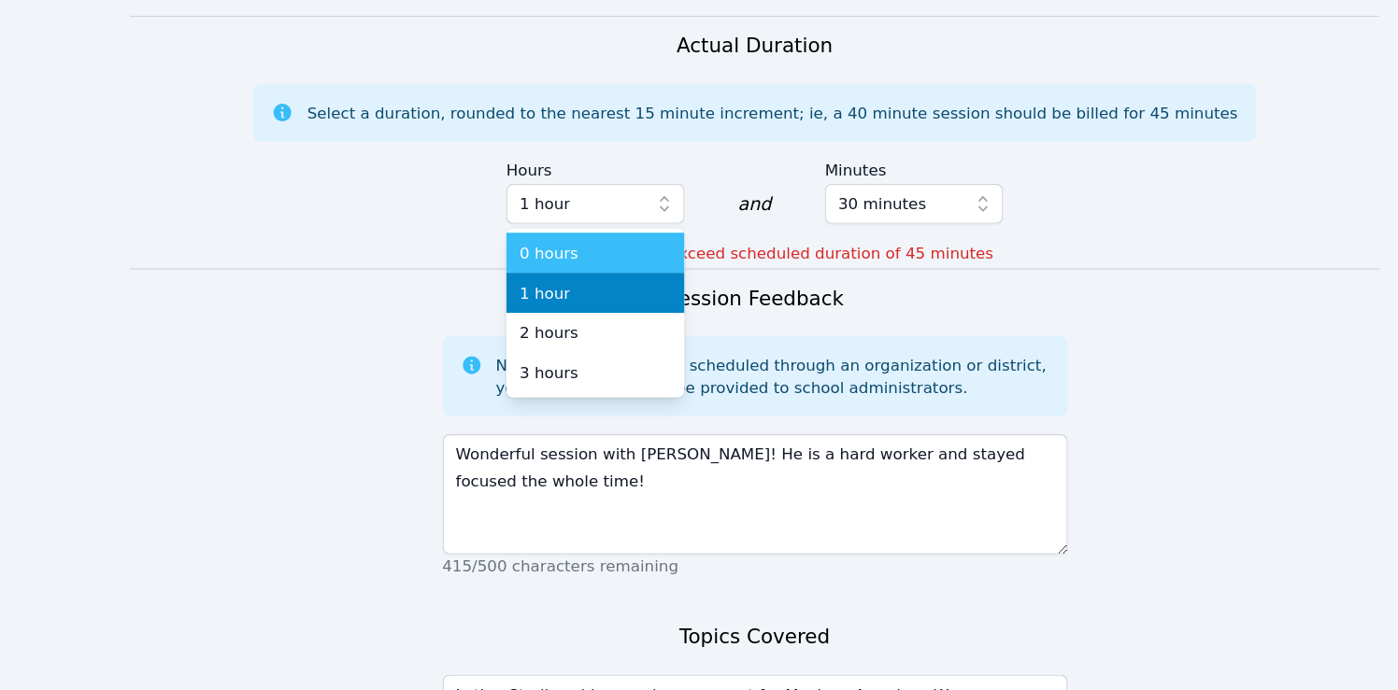
click at [588, 306] on div "0 hours" at bounding box center [565, 315] width 127 height 19
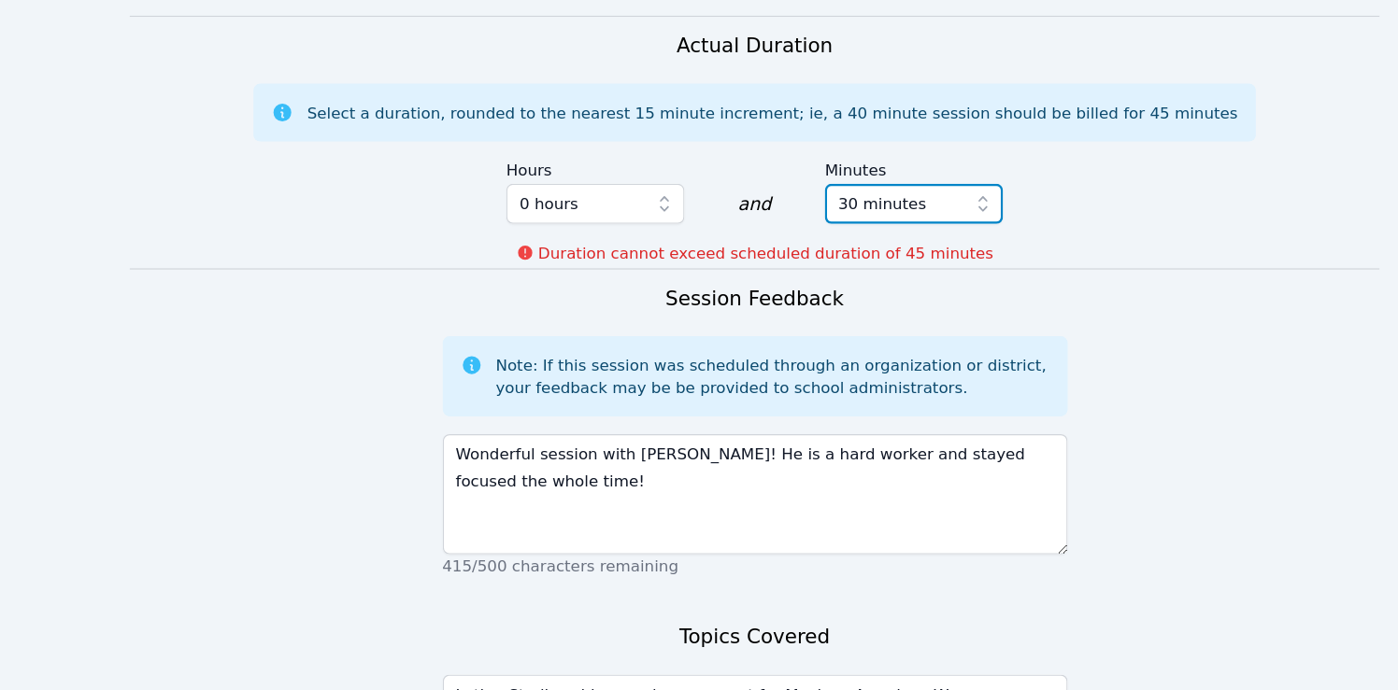
click at [866, 263] on span "30 minutes" at bounding box center [819, 274] width 101 height 22
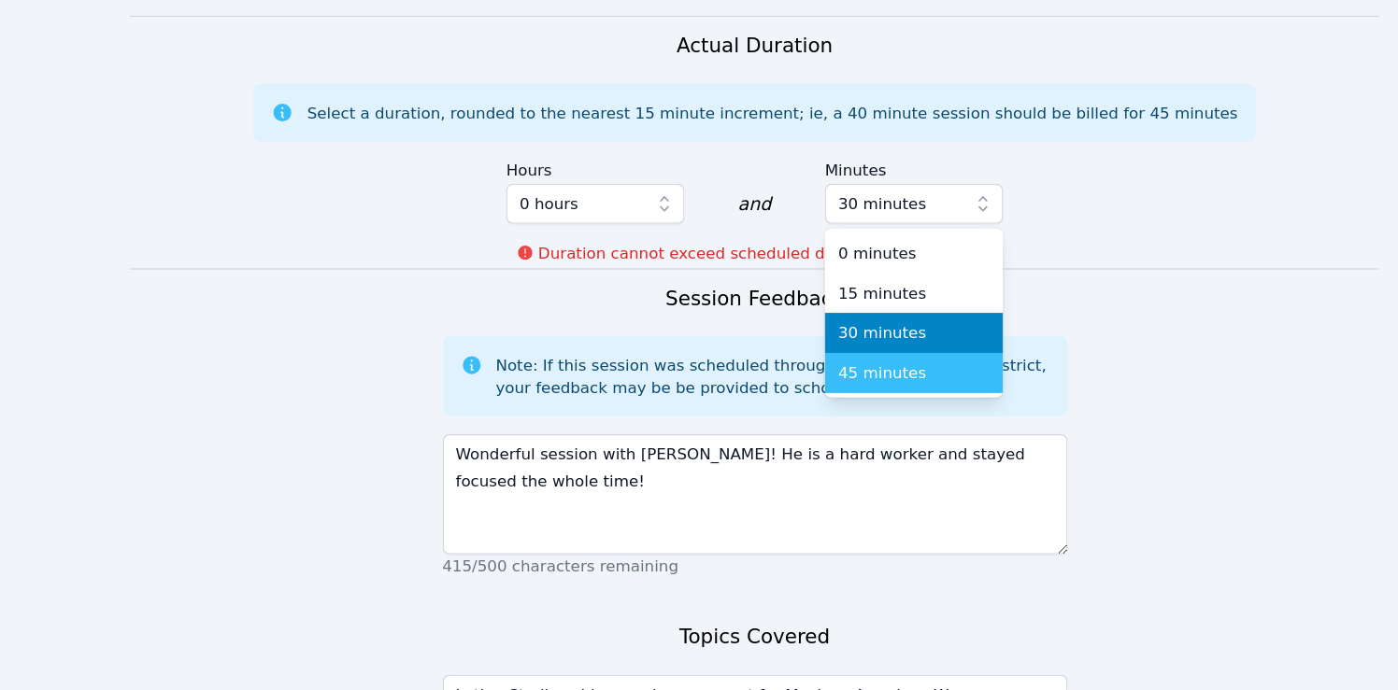
click at [821, 400] on li "45 minutes" at bounding box center [832, 417] width 149 height 34
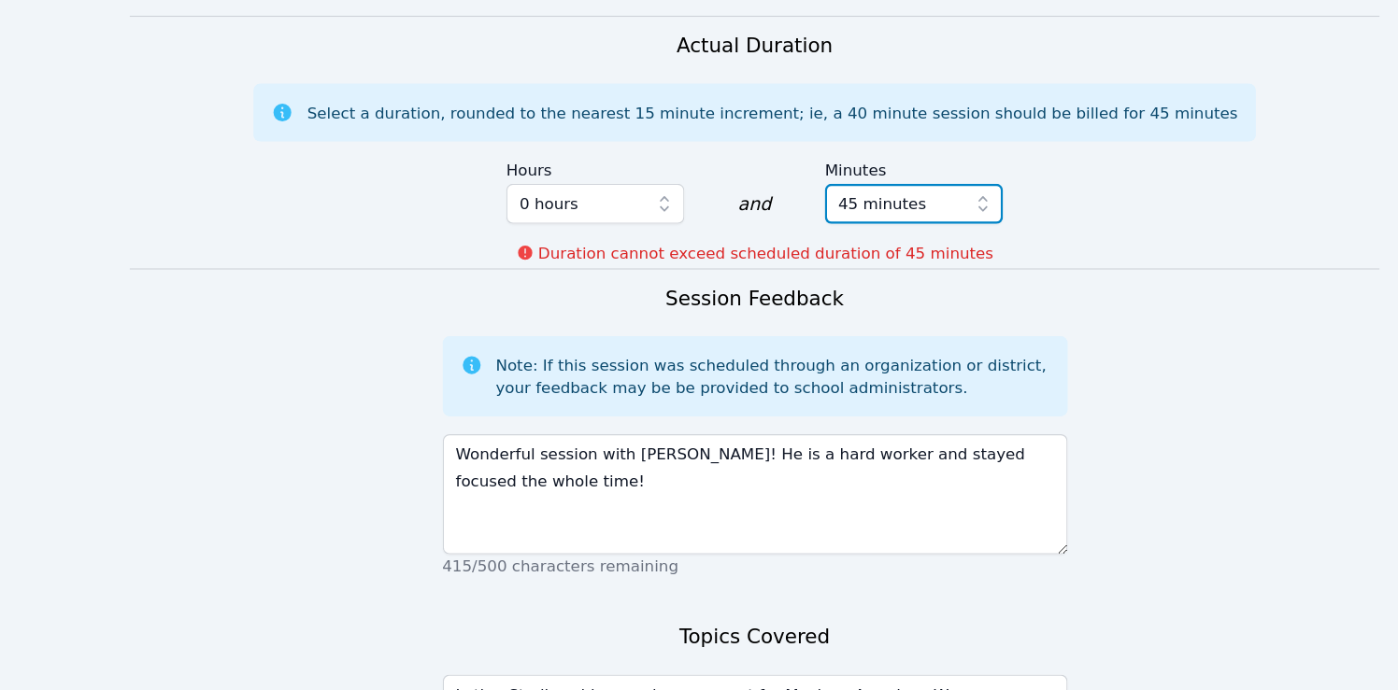
scroll to position [1333, 0]
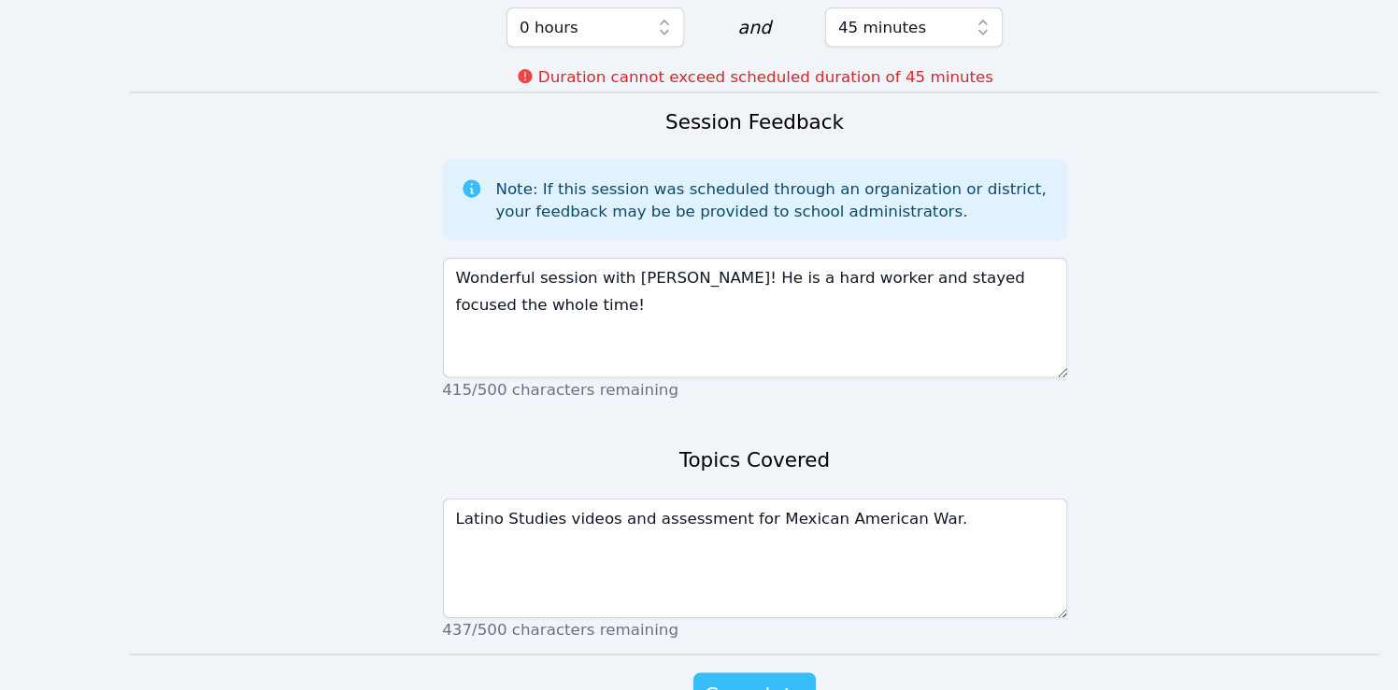
click at [696, 681] on span "Complete" at bounding box center [699, 694] width 84 height 26
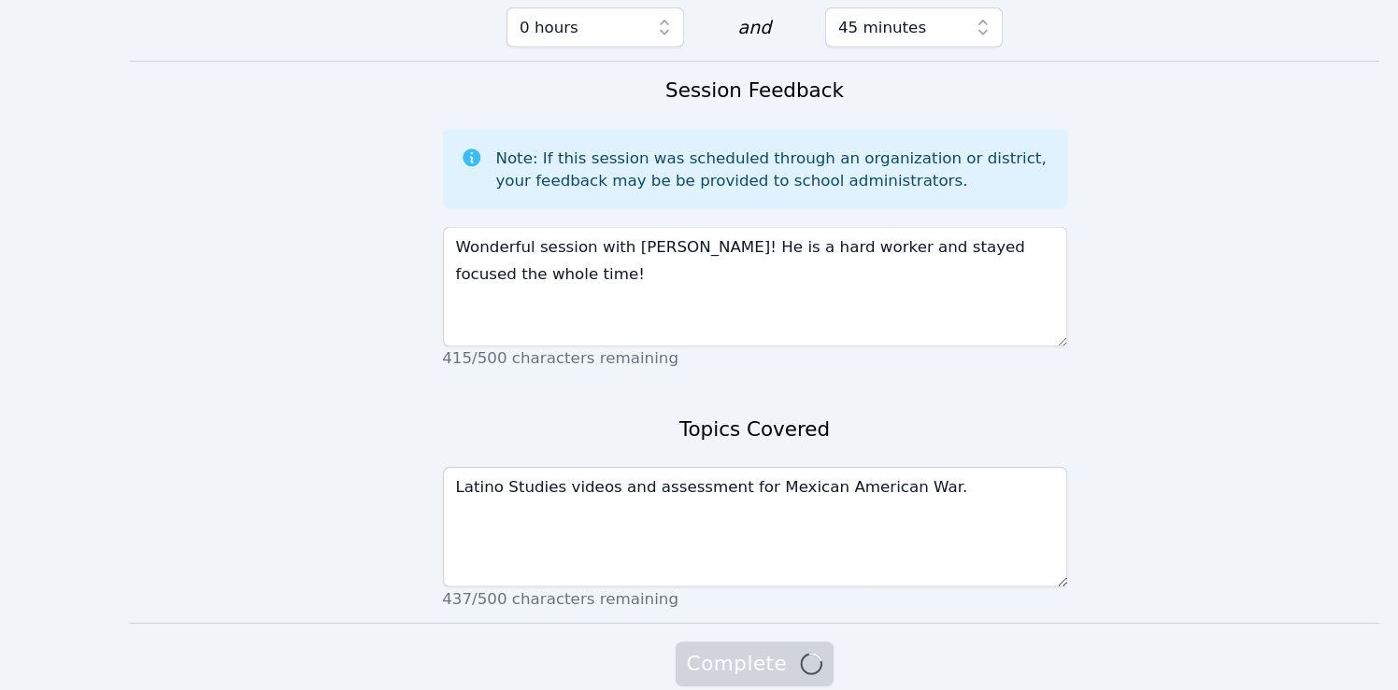
scroll to position [1307, 0]
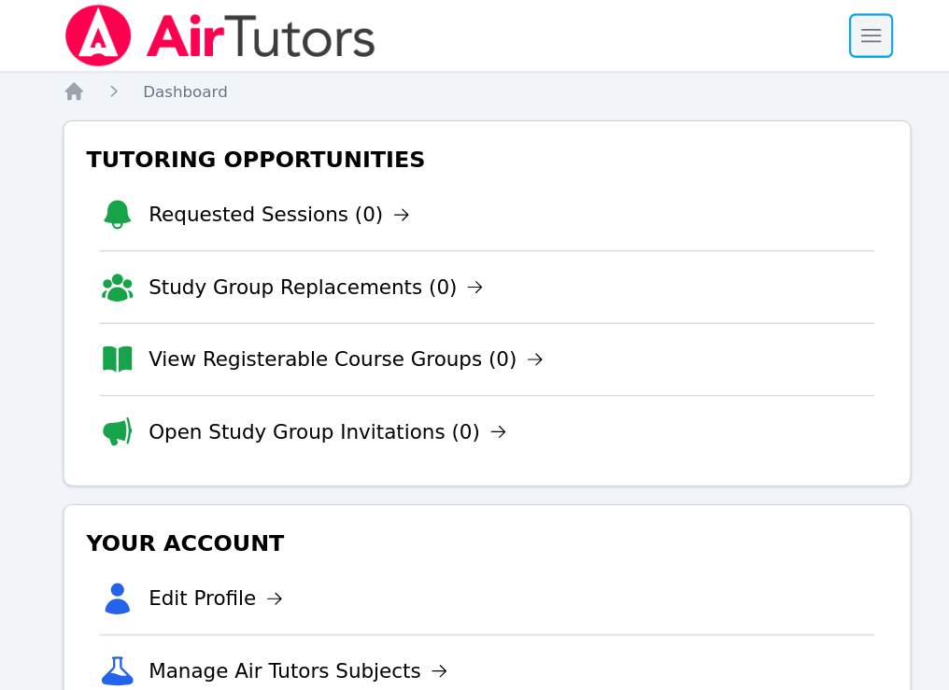
click at [791, 28] on span "button" at bounding box center [796, 29] width 41 height 41
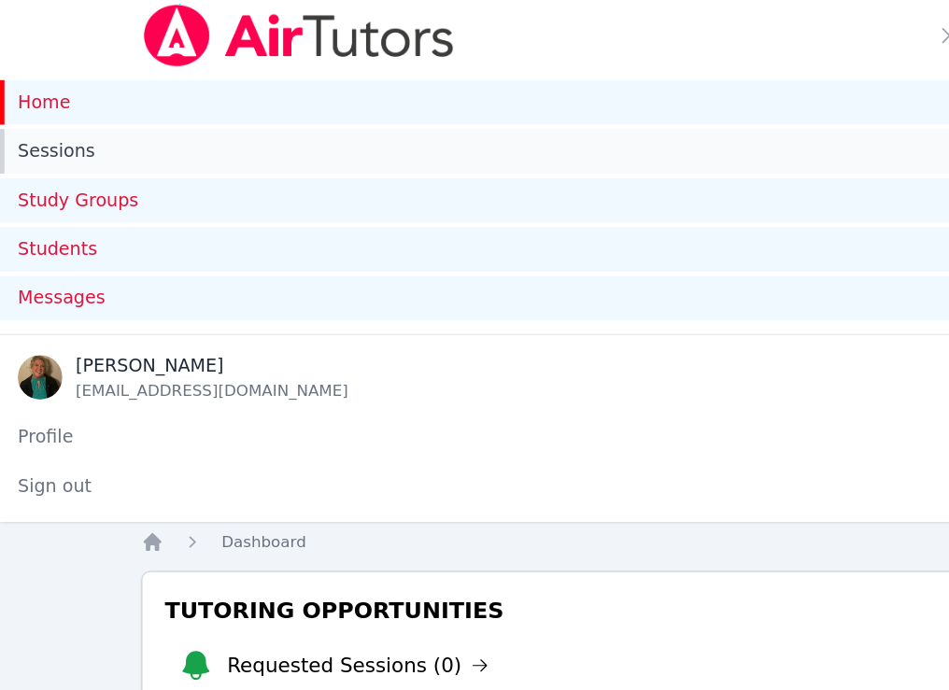
click at [49, 121] on link "Sessions" at bounding box center [474, 126] width 949 height 37
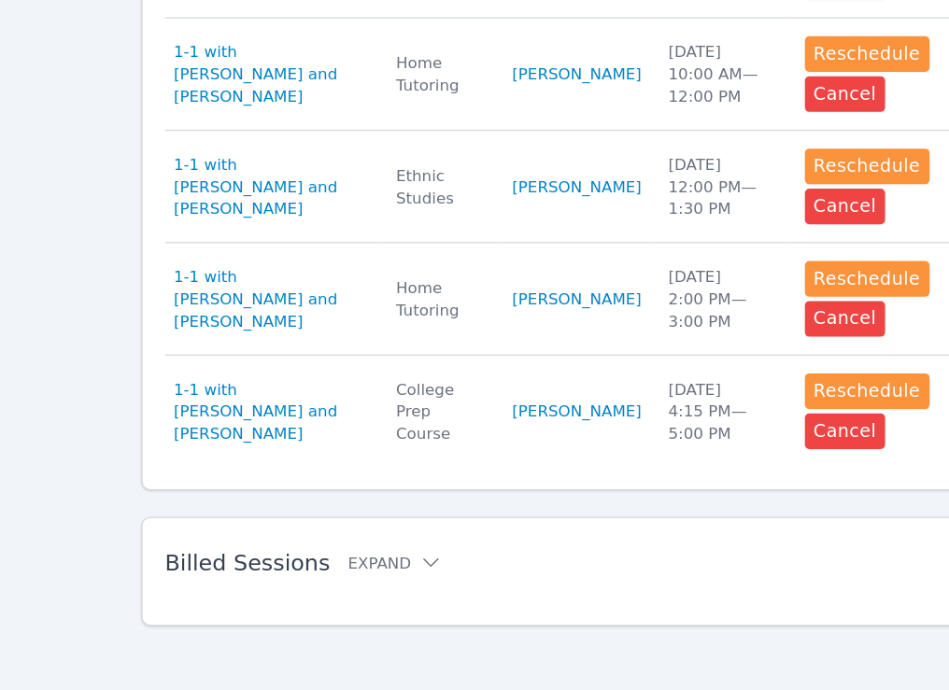
scroll to position [1504, 0]
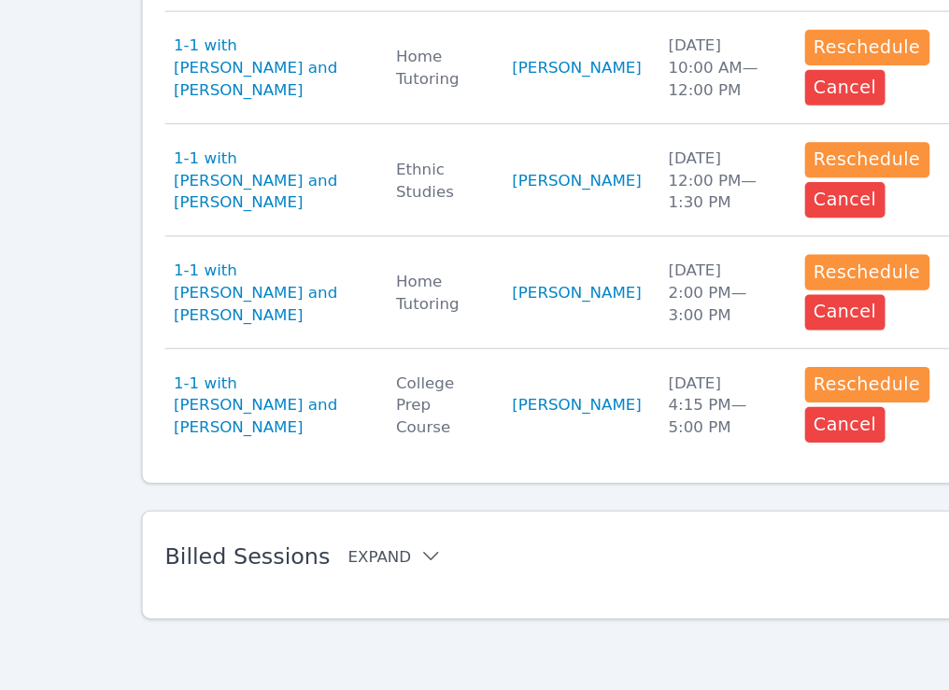
click at [298, 576] on button "Expand" at bounding box center [330, 577] width 79 height 19
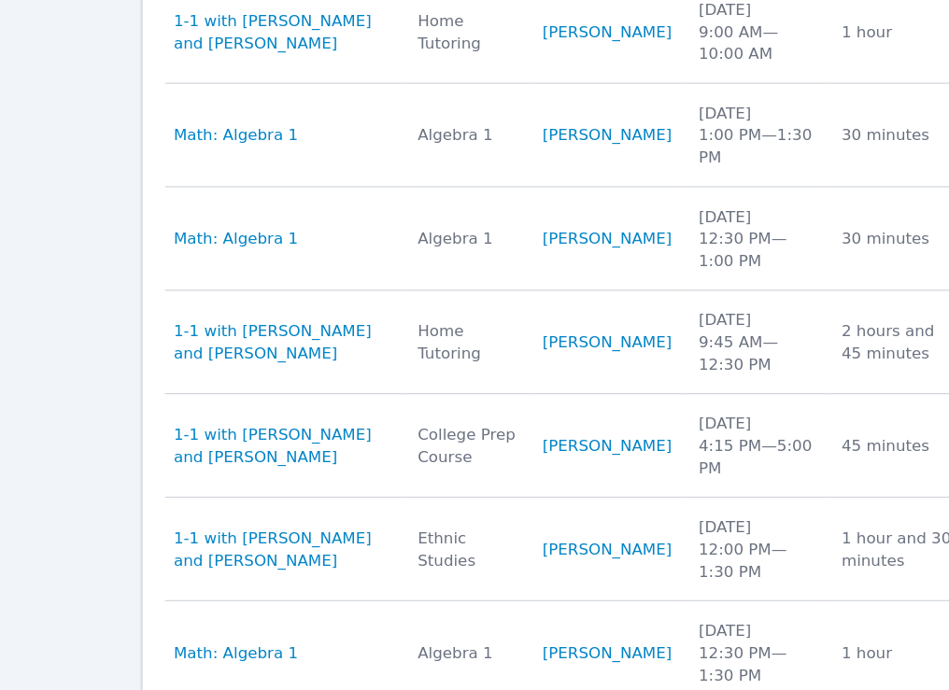
scroll to position [2321, 0]
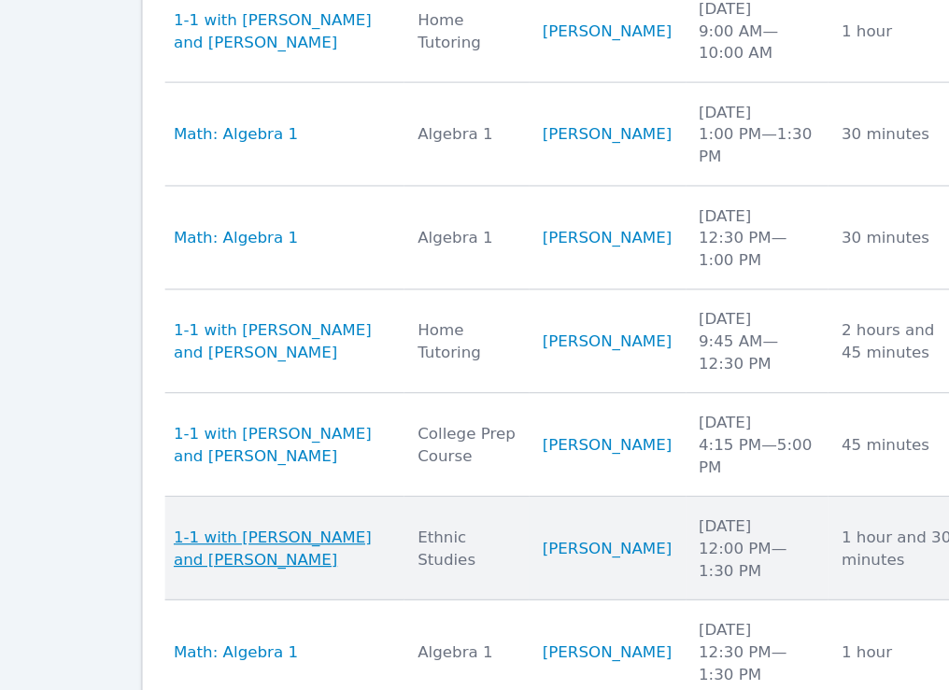
click at [291, 562] on span "1-1 with [PERSON_NAME] and [PERSON_NAME]" at bounding box center [237, 570] width 182 height 37
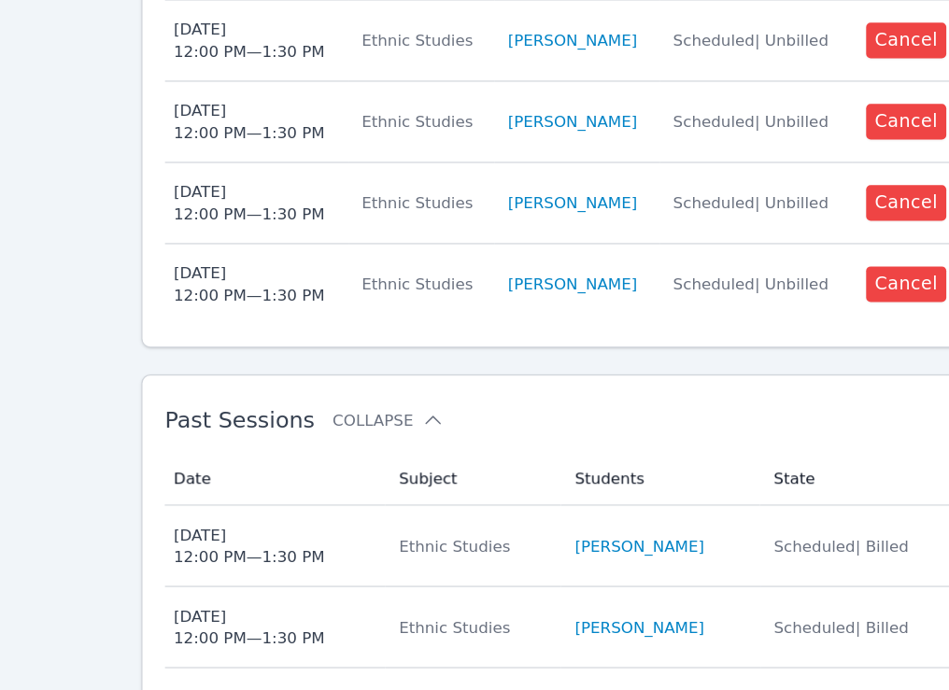
scroll to position [1456, 0]
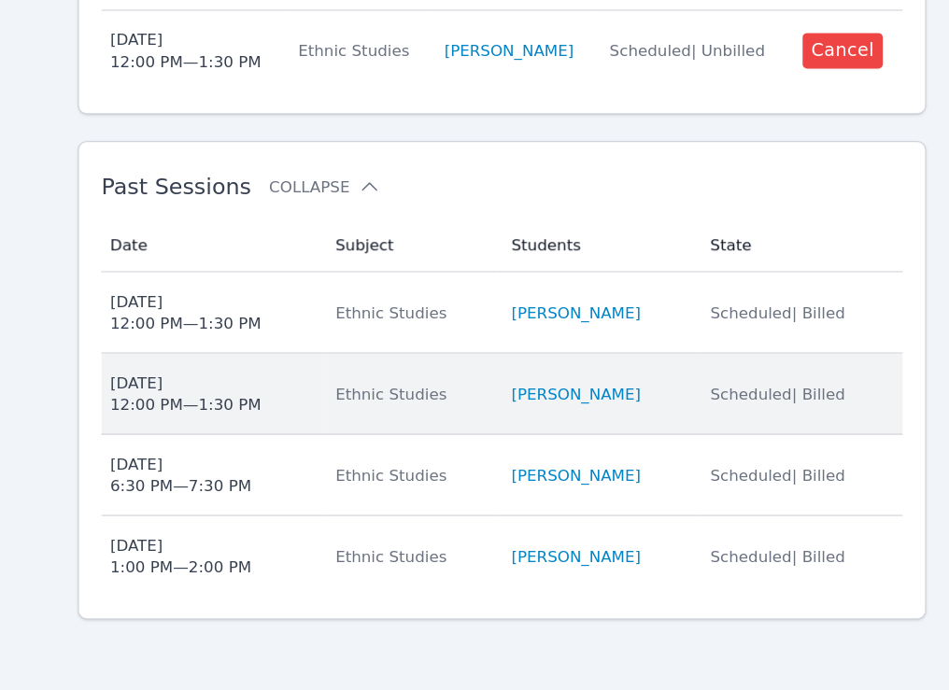
click at [212, 442] on div "[DATE] 12:00 PM — 1:30 PM" at bounding box center [209, 440] width 127 height 37
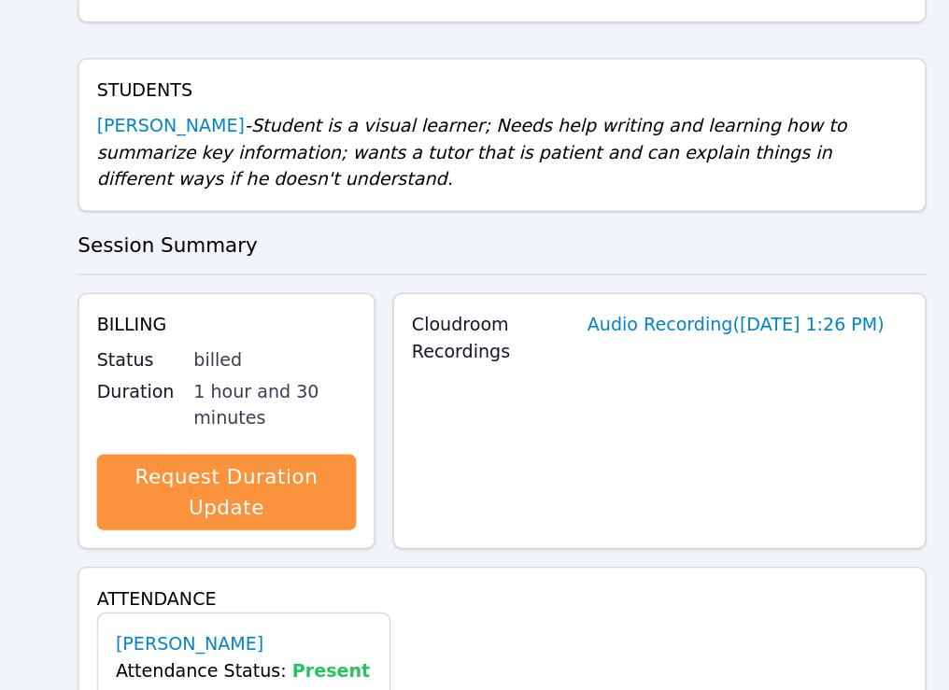
scroll to position [592, 0]
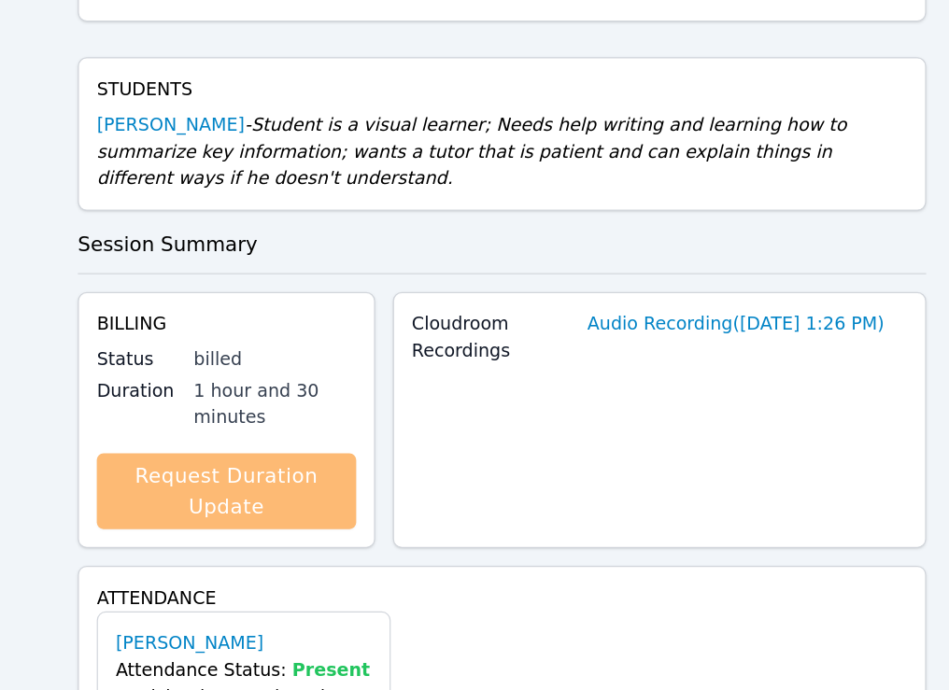
click at [254, 517] on link "Request Duration Update" at bounding box center [244, 523] width 218 height 64
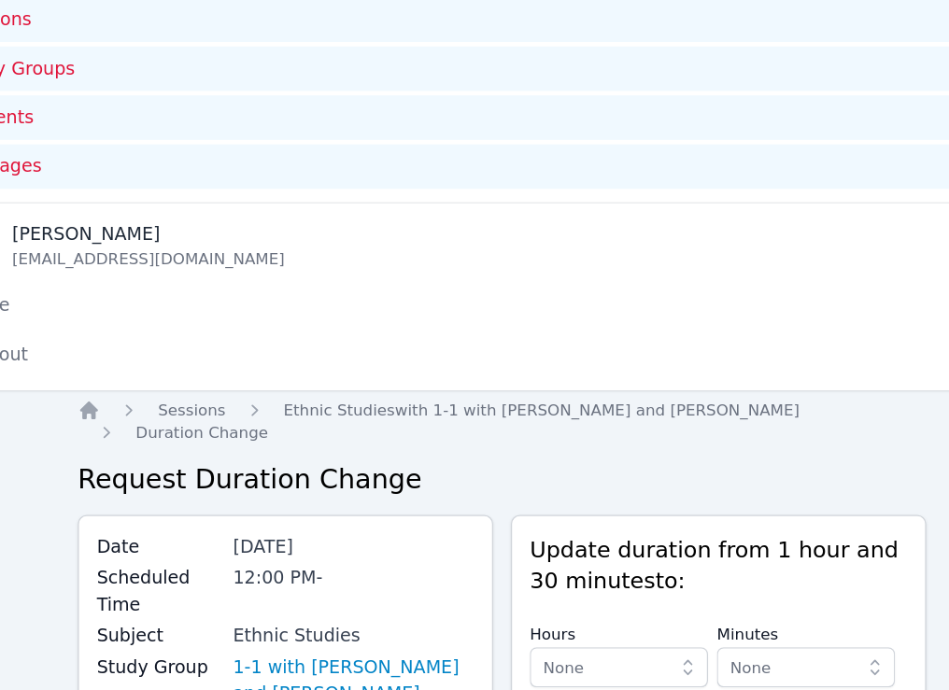
scroll to position [142, 0]
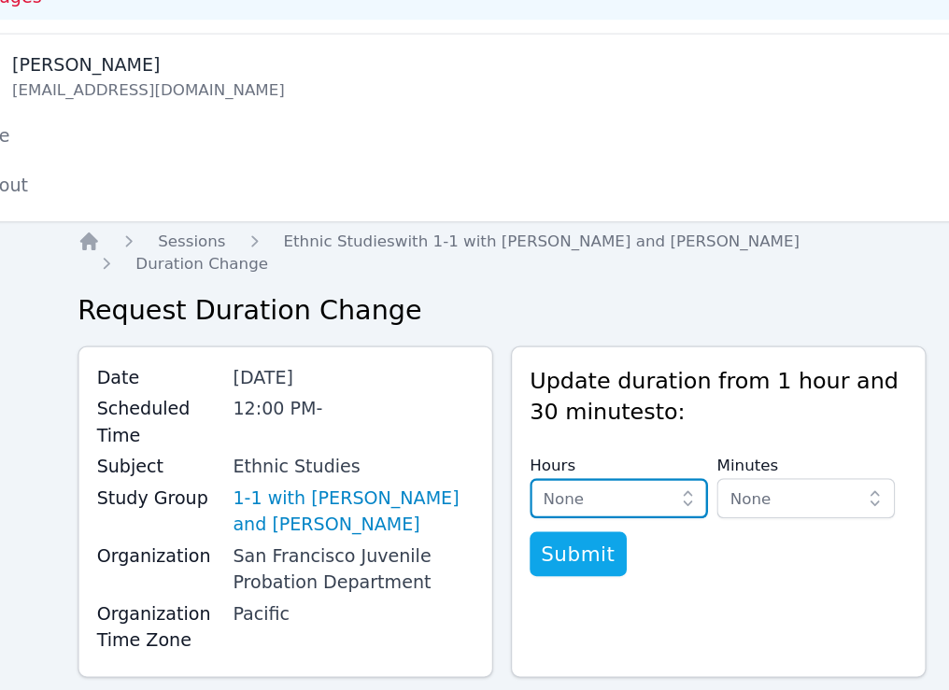
click at [631, 525] on icon "button" at bounding box center [630, 528] width 19 height 19
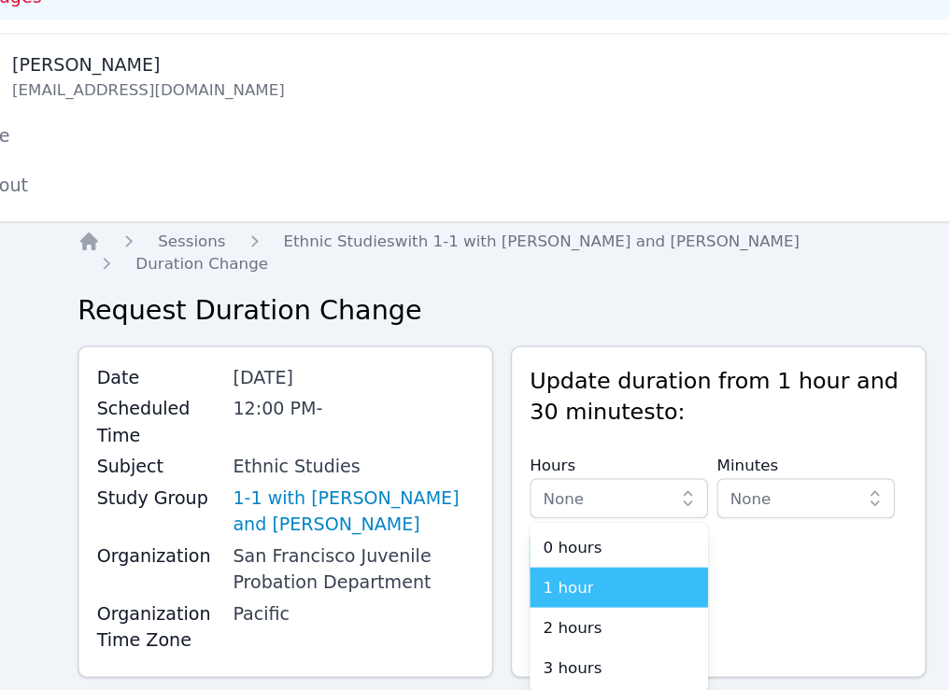
click at [570, 602] on div "1 hour" at bounding box center [572, 603] width 127 height 19
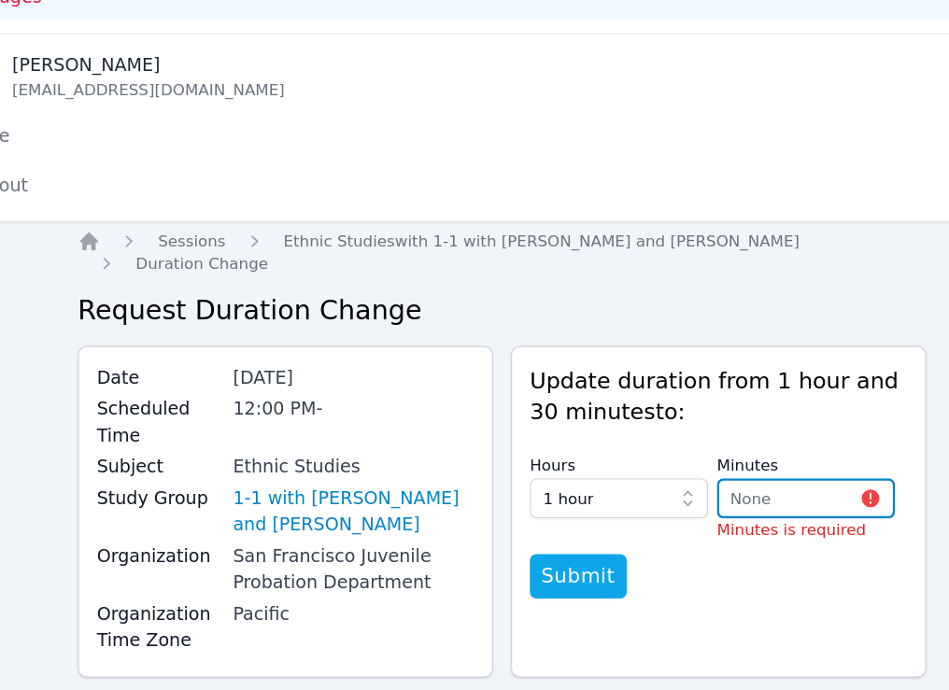
click at [682, 533] on span "None" at bounding box center [683, 528] width 35 height 15
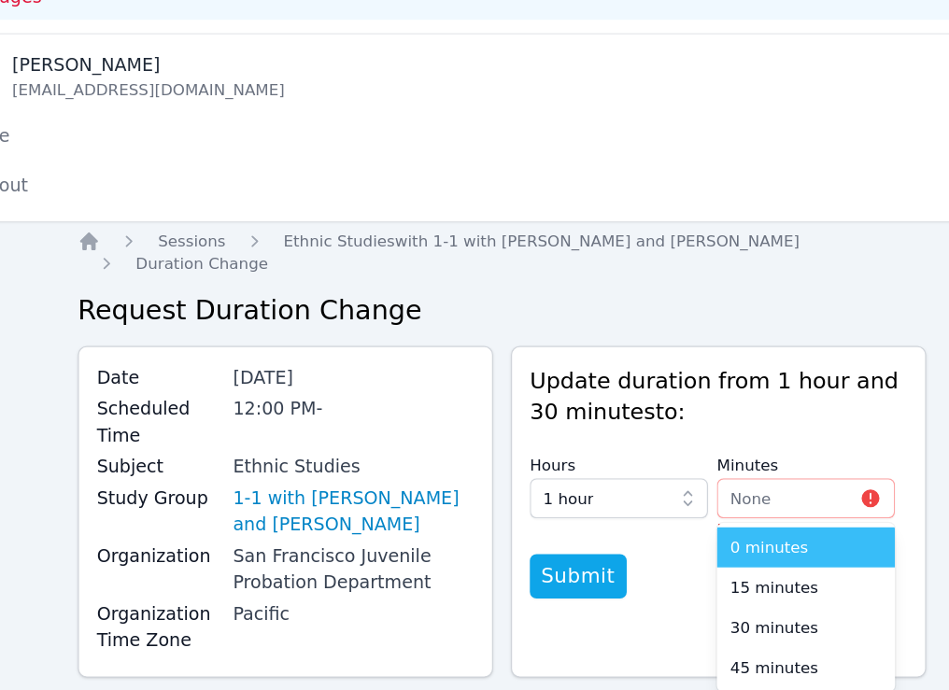
click at [689, 566] on span "0 minutes" at bounding box center [698, 570] width 65 height 19
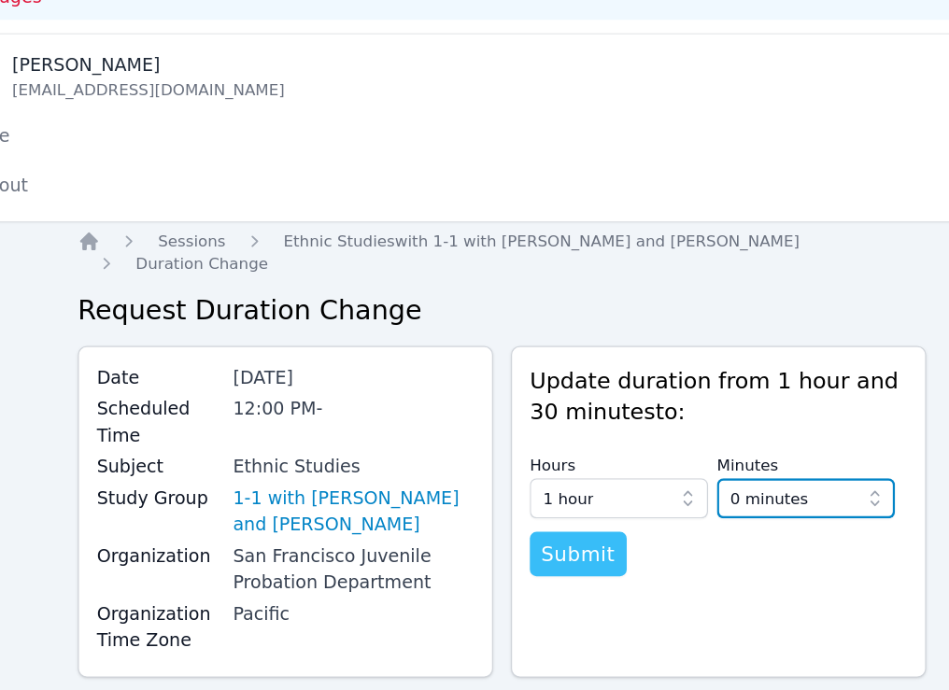
scroll to position [183, 0]
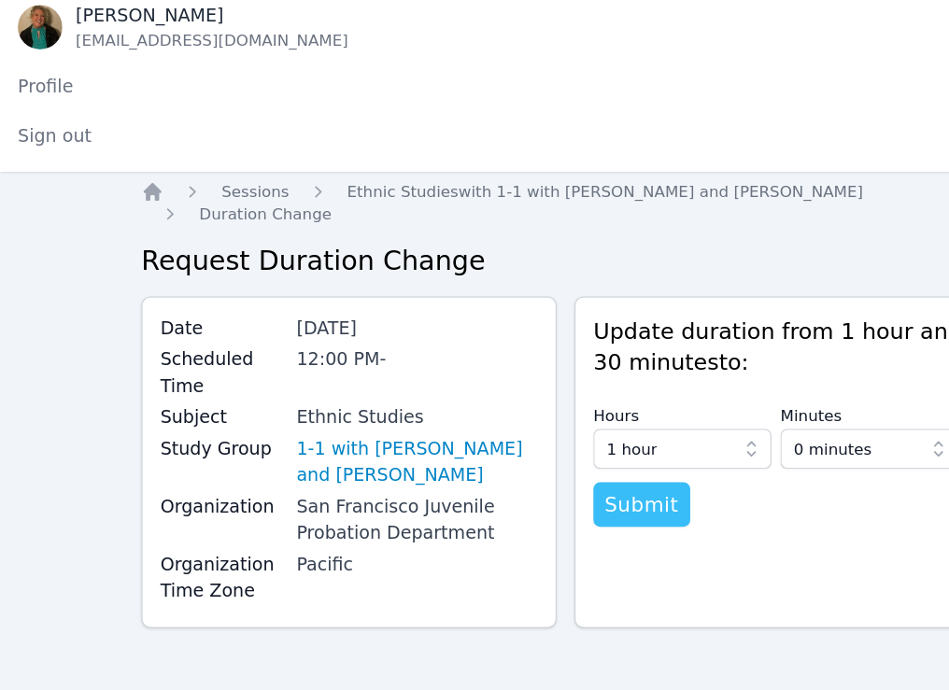
click at [532, 530] on span "Submit" at bounding box center [538, 534] width 63 height 26
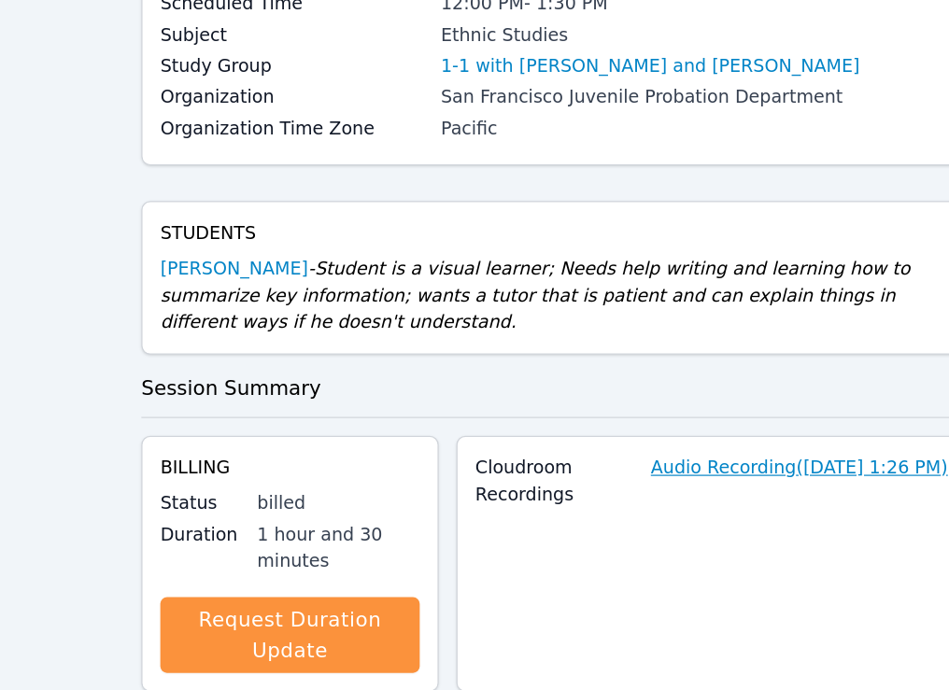
scroll to position [475, 0]
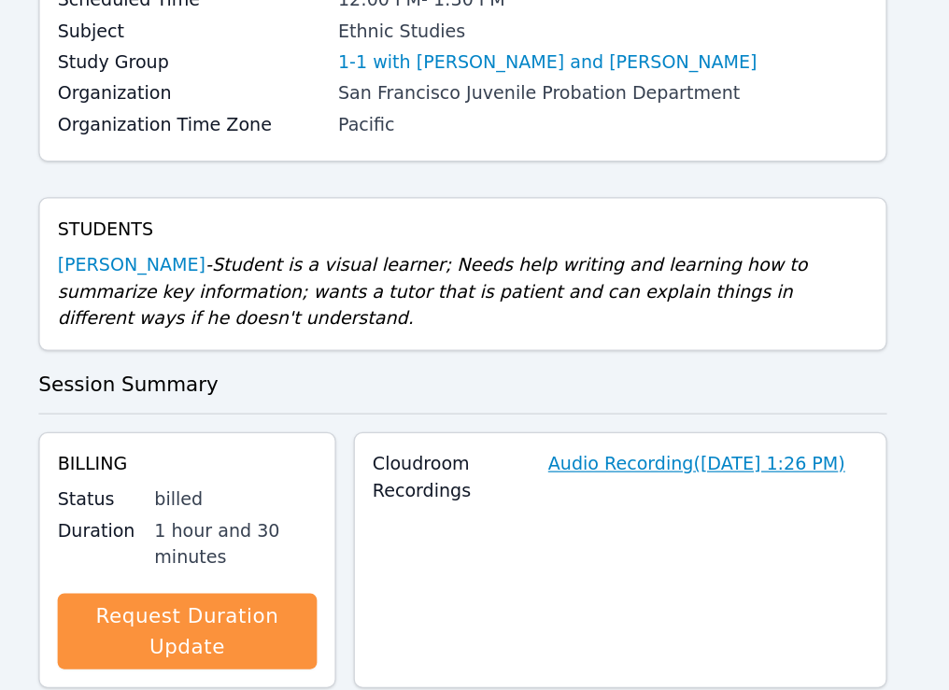
click at [687, 499] on link "Audio Recording ( [DATE] 1:26 PM )" at bounding box center [671, 501] width 249 height 22
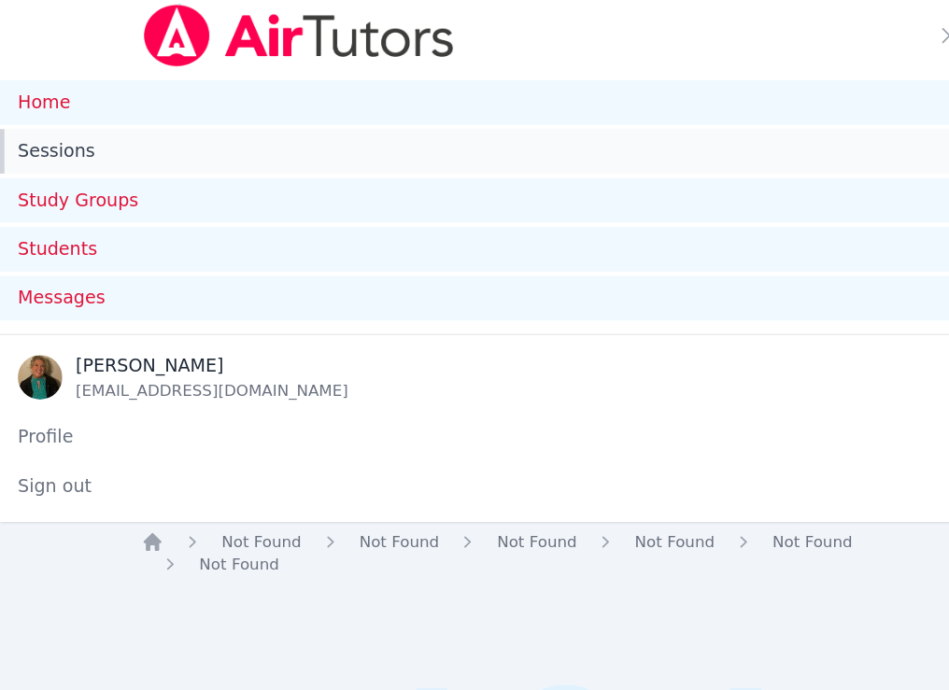
click at [64, 125] on link "Sessions" at bounding box center [474, 126] width 949 height 37
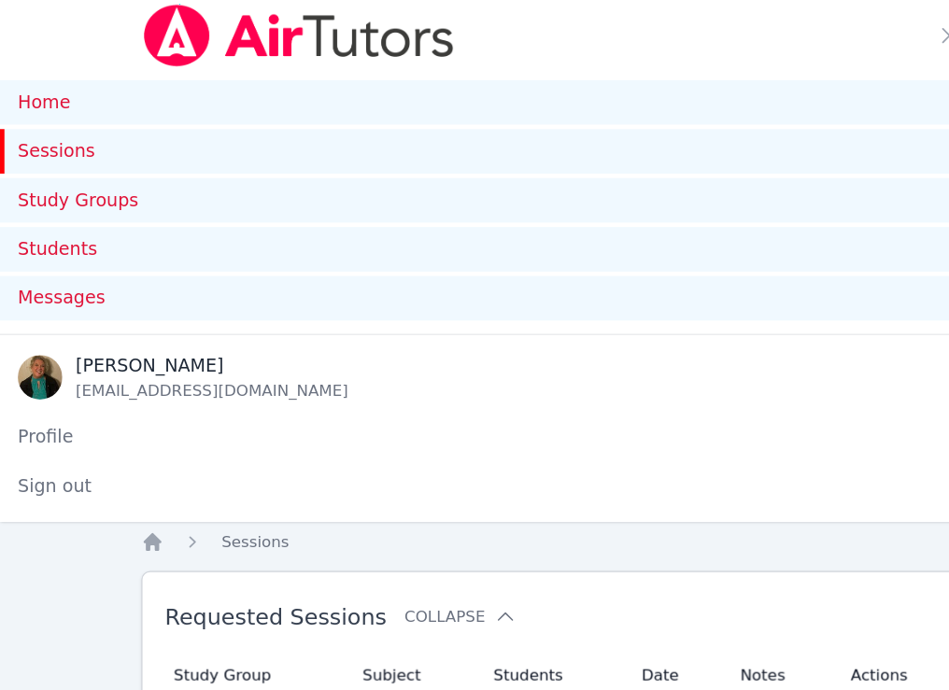
click at [71, 131] on link "Sessions" at bounding box center [474, 126] width 949 height 37
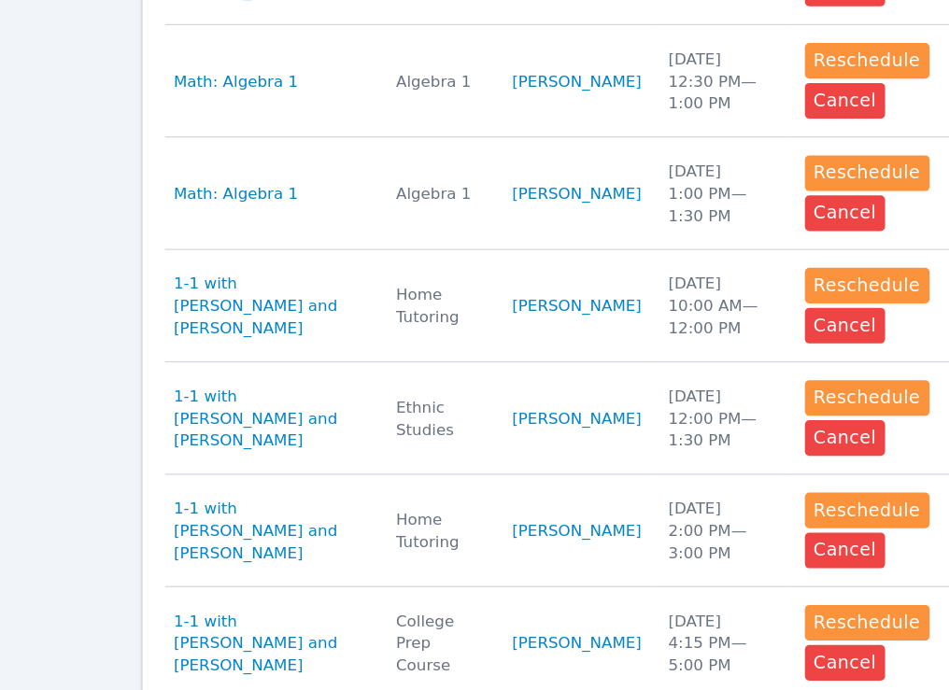
scroll to position [1504, 0]
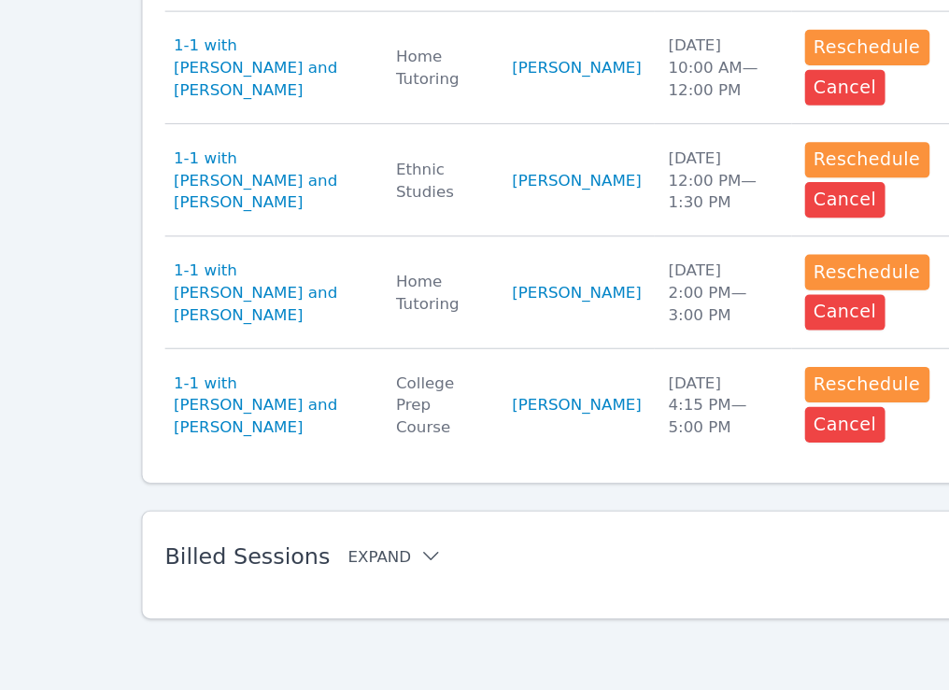
click at [291, 579] on button "Expand" at bounding box center [330, 577] width 79 height 19
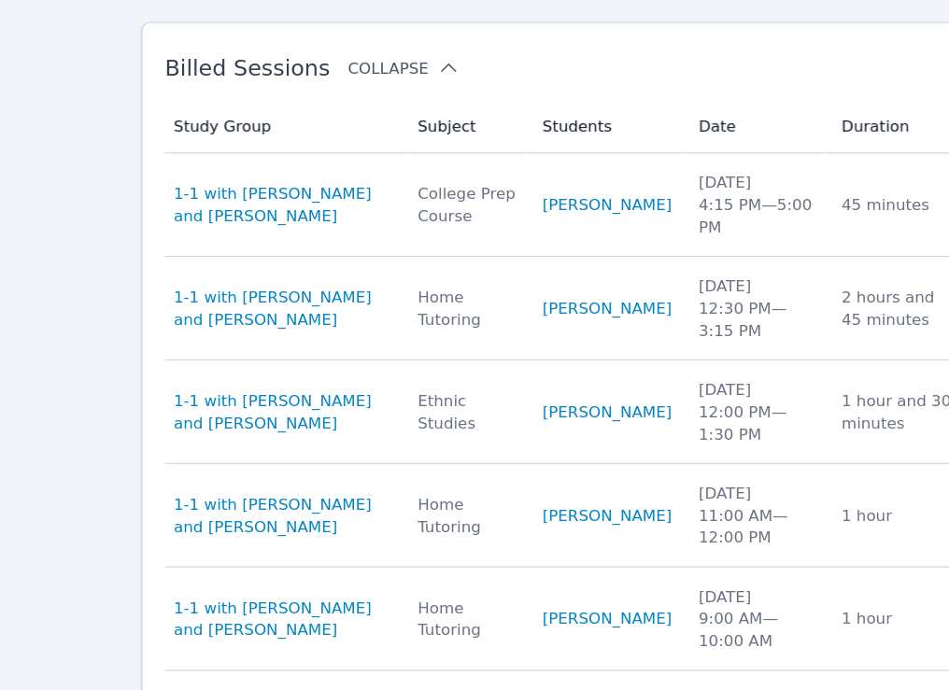
scroll to position [1919, 0]
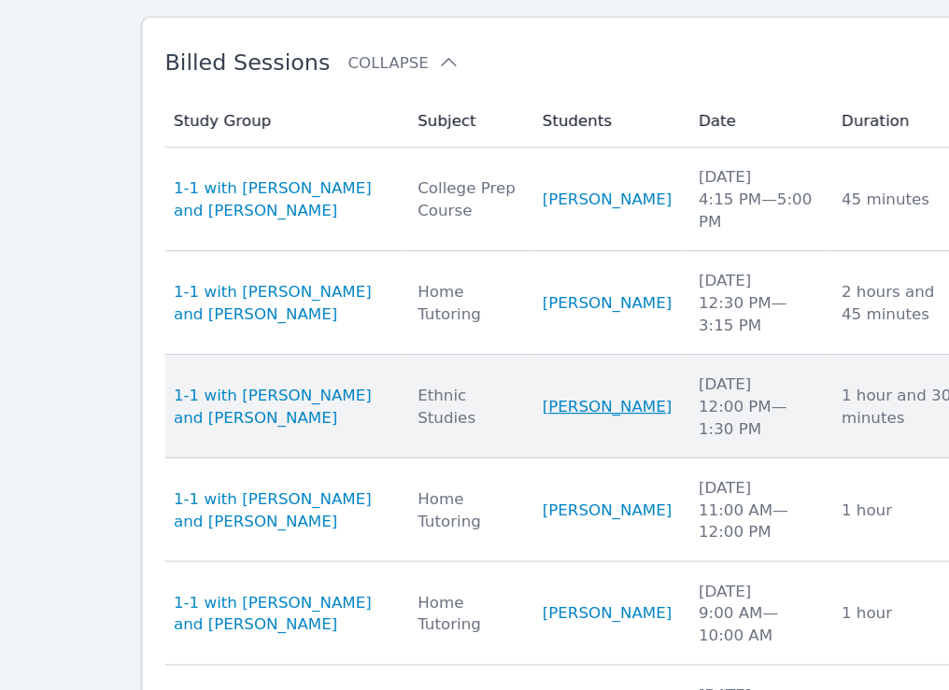
click at [508, 455] on link "[PERSON_NAME]" at bounding box center [509, 451] width 108 height 19
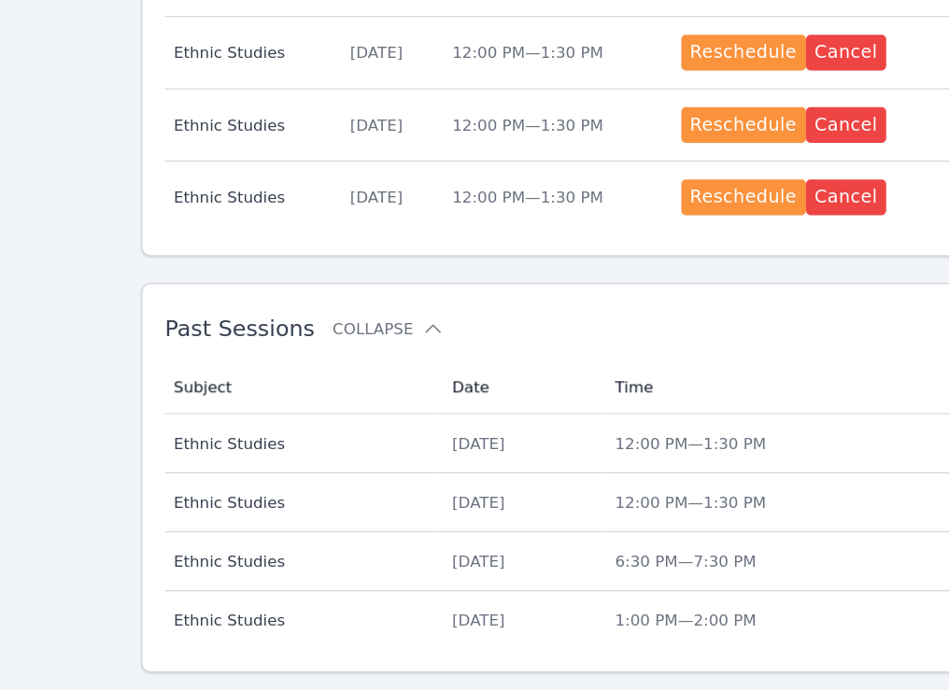
scroll to position [1486, 0]
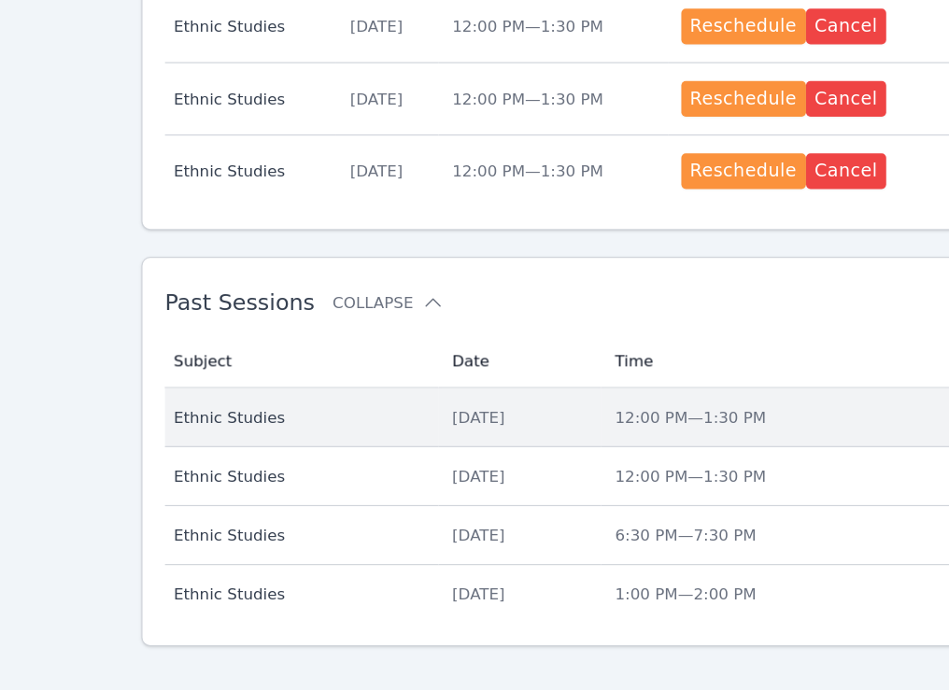
click at [408, 451] on div "[DATE]" at bounding box center [436, 460] width 114 height 19
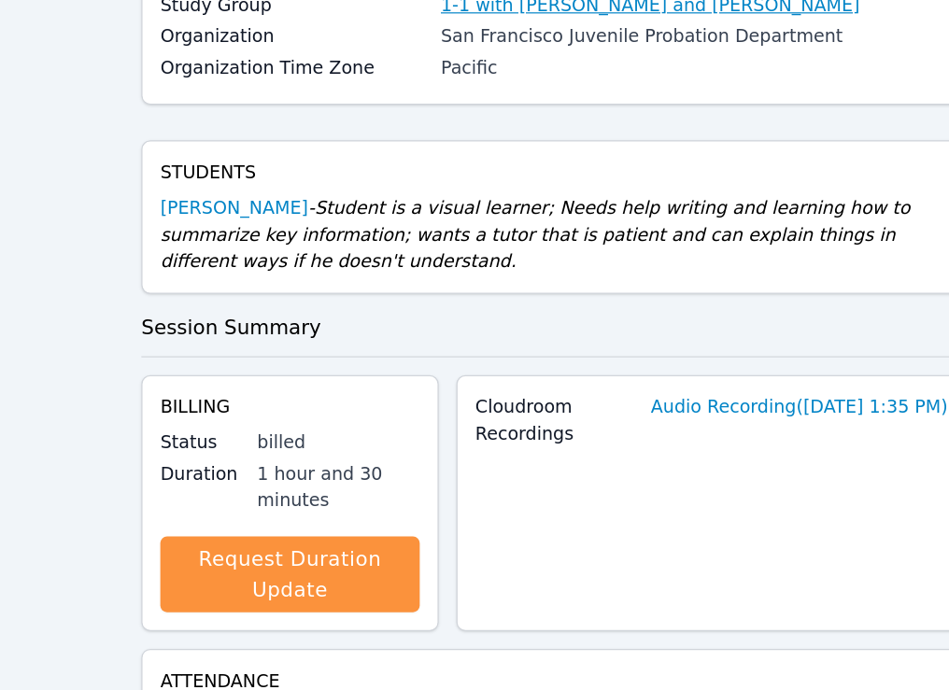
scroll to position [523, 0]
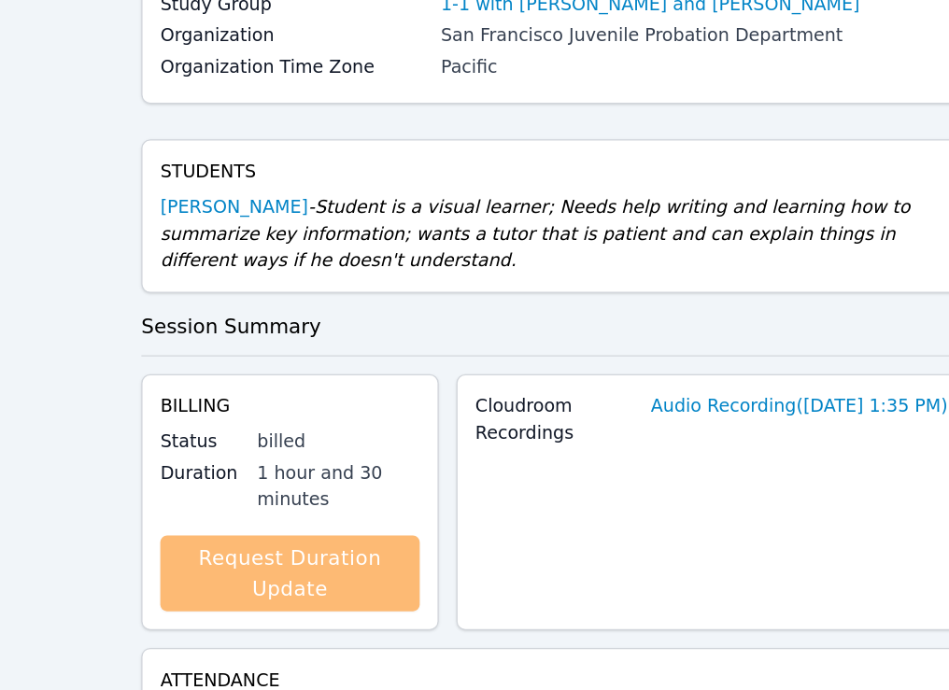
click at [289, 582] on link "Request Duration Update" at bounding box center [244, 593] width 218 height 64
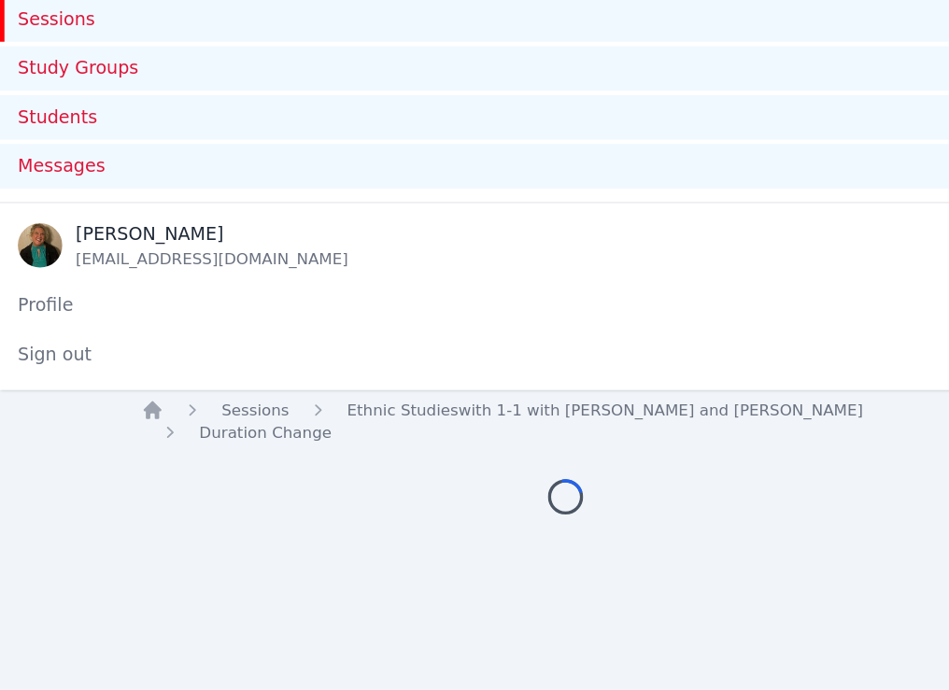
scroll to position [73, 0]
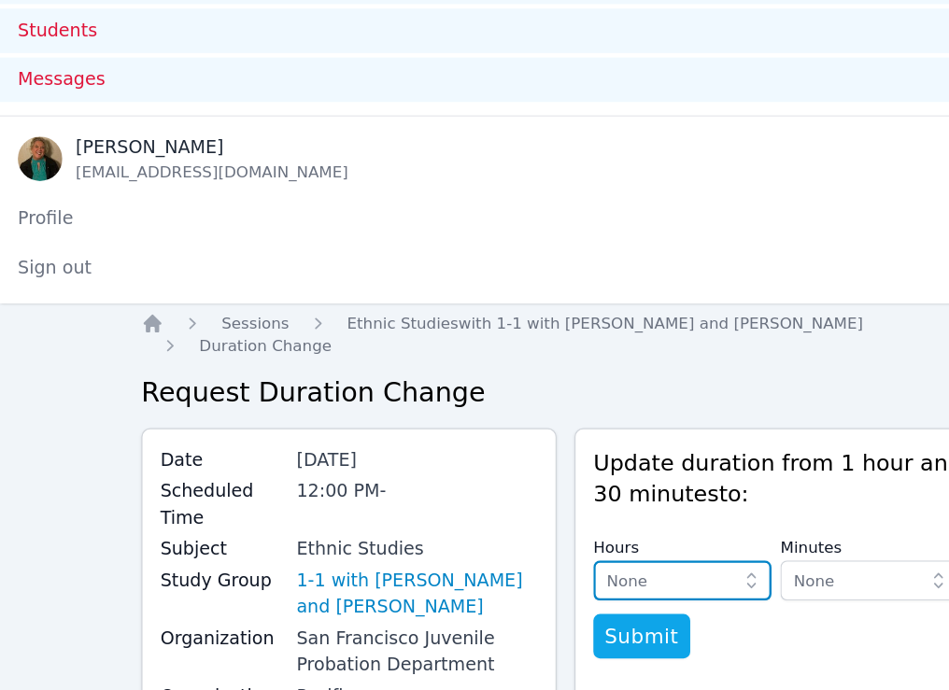
click at [633, 598] on icon "button" at bounding box center [630, 598] width 19 height 19
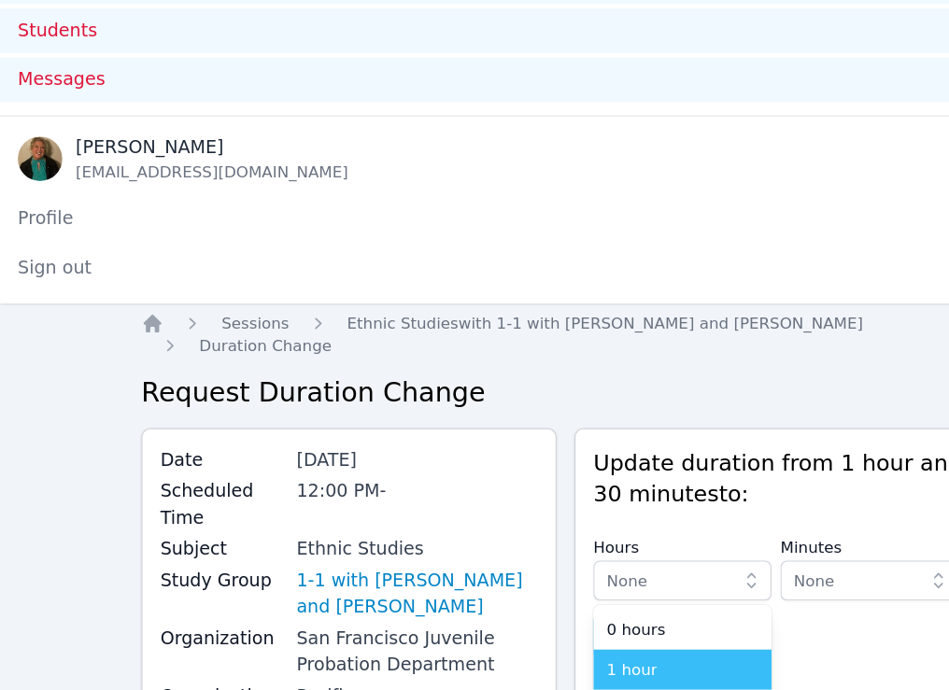
click at [583, 675] on div "1 hour" at bounding box center [572, 672] width 127 height 19
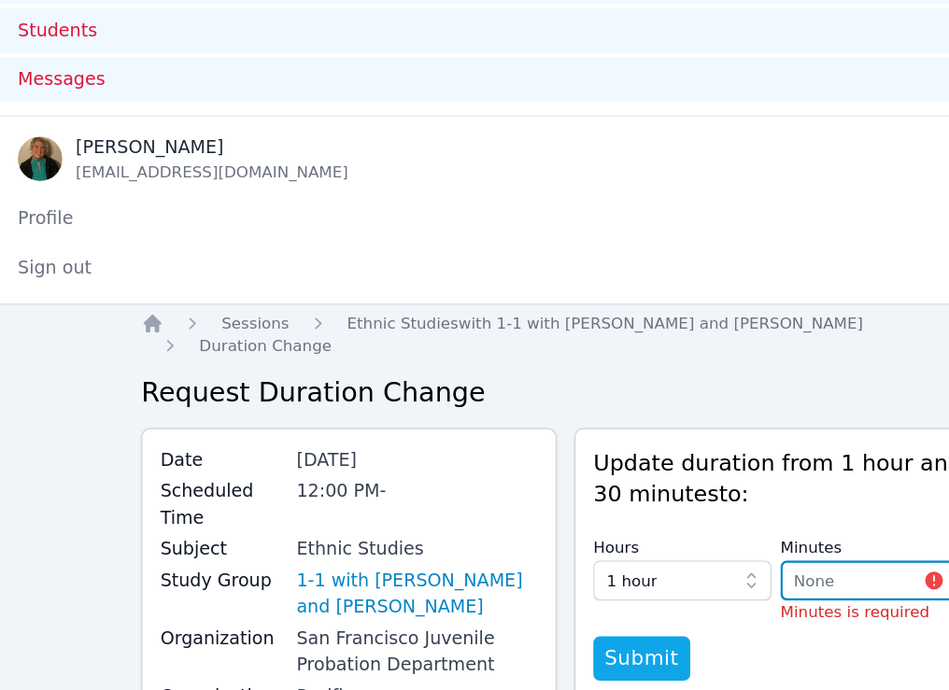
click at [690, 604] on span "None" at bounding box center [683, 597] width 35 height 15
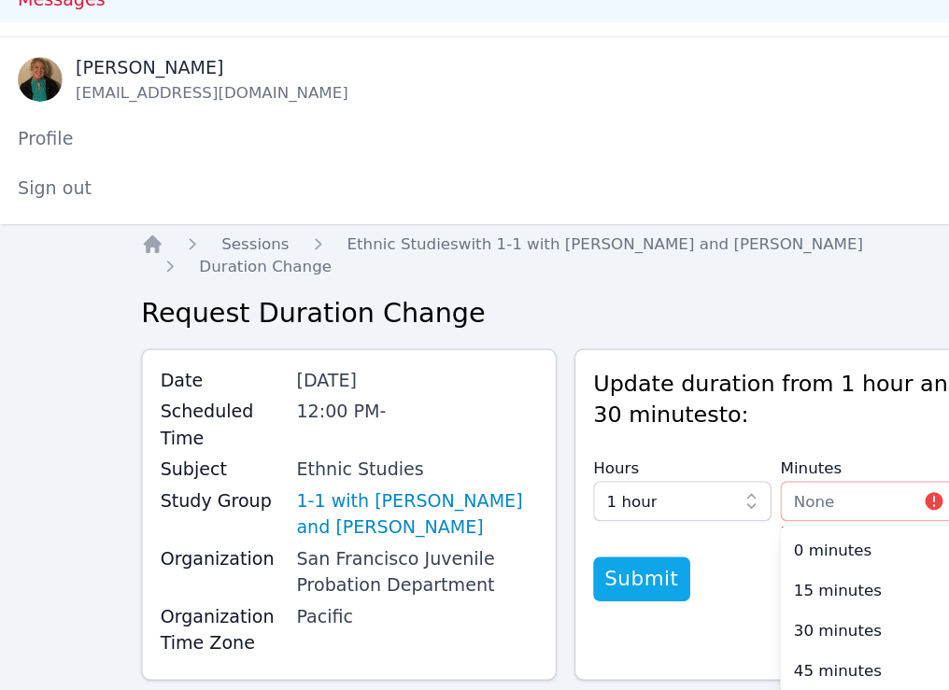
scroll to position [140, 0]
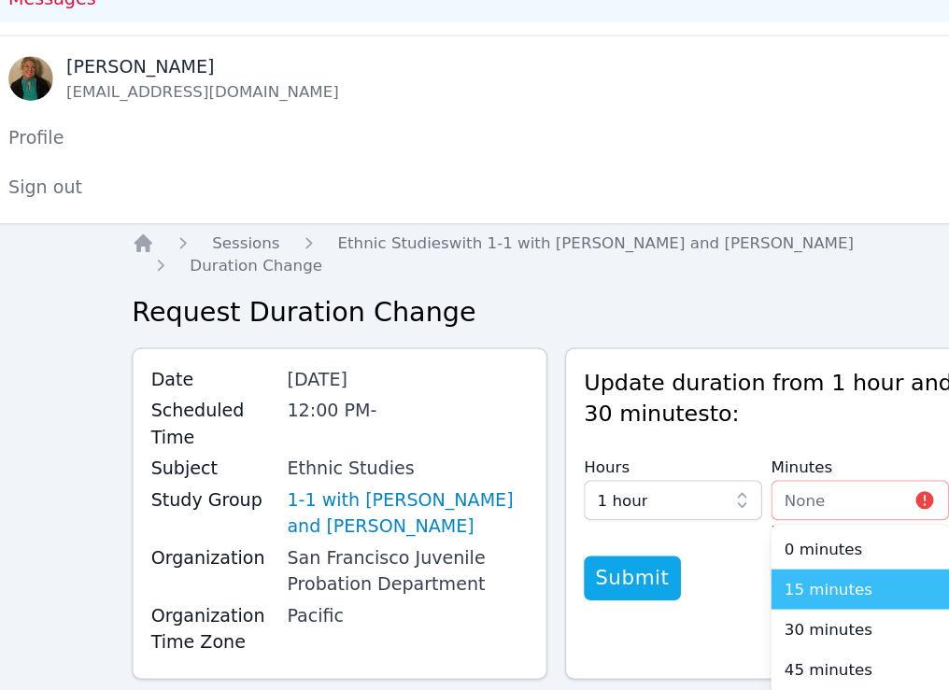
click at [701, 610] on span "15 minutes" at bounding box center [703, 605] width 74 height 19
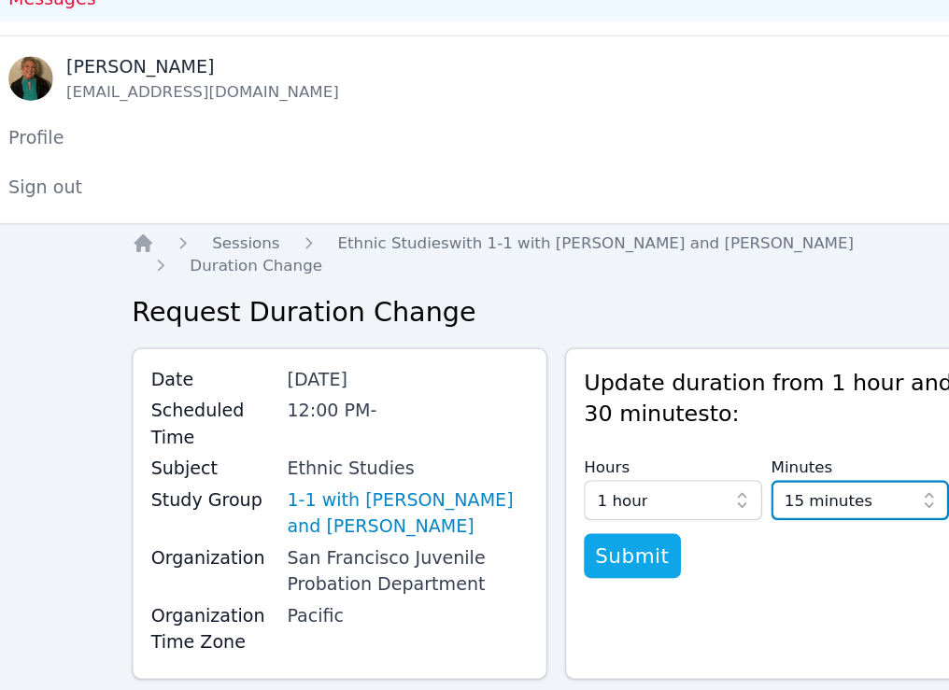
click at [698, 538] on span "15 minutes" at bounding box center [703, 530] width 74 height 22
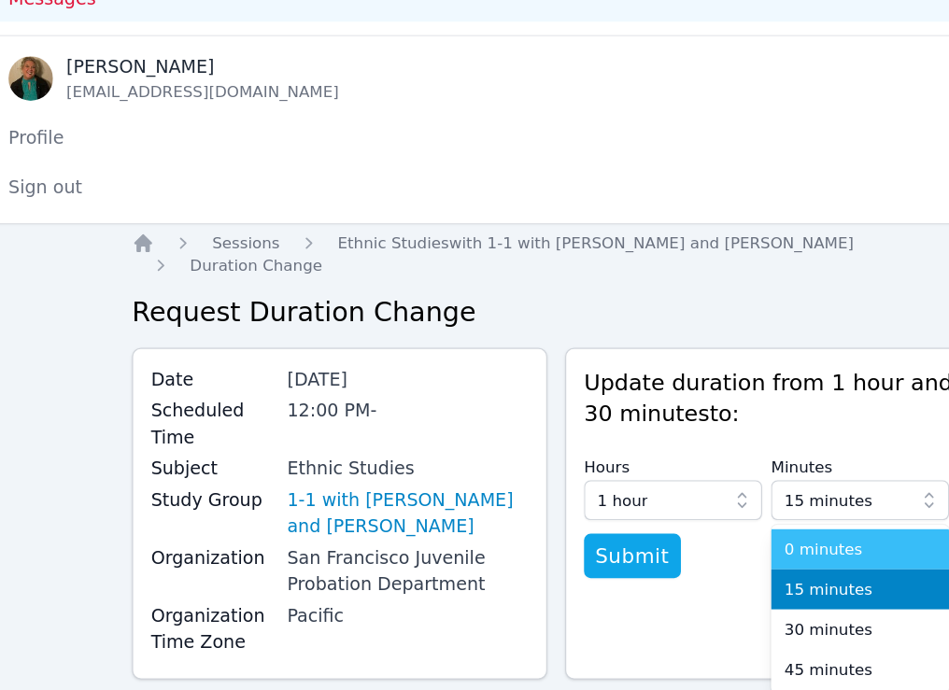
click at [692, 562] on span "0 minutes" at bounding box center [698, 571] width 65 height 19
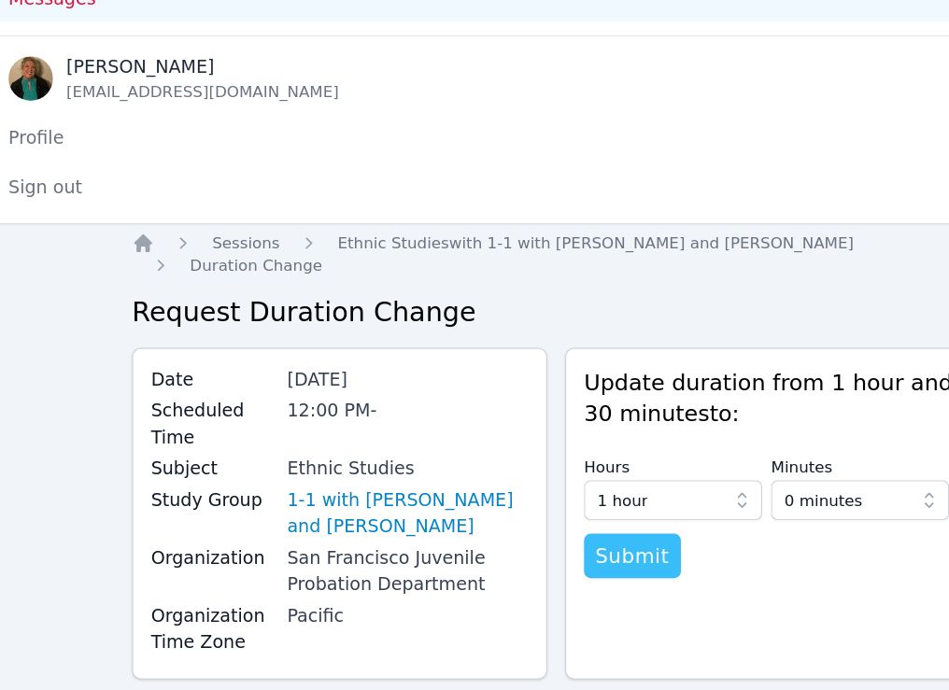
click at [552, 576] on span "Submit" at bounding box center [538, 577] width 63 height 26
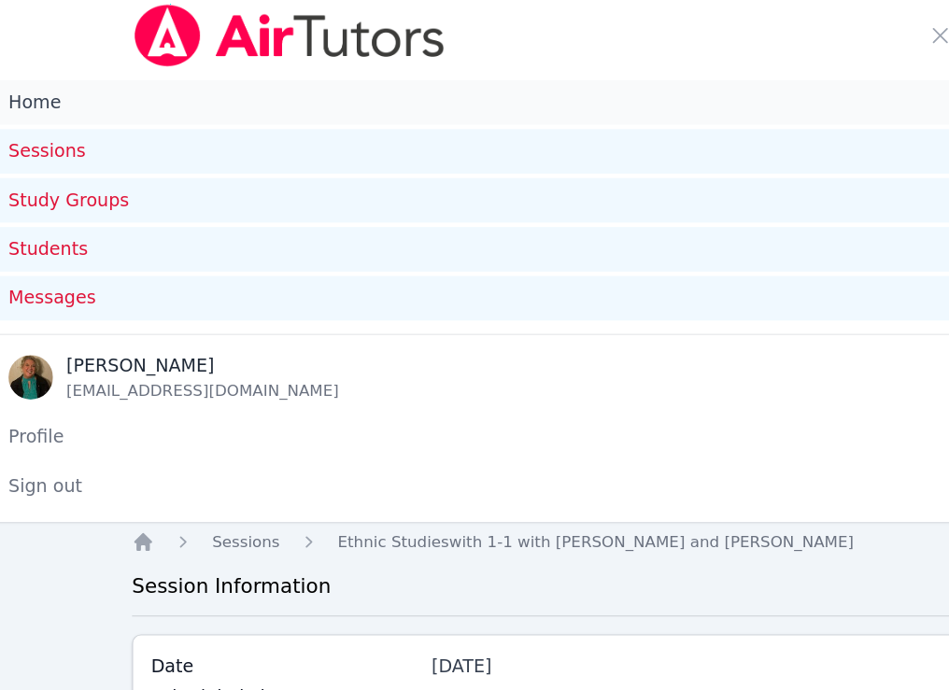
click at [48, 90] on link "Home" at bounding box center [474, 85] width 949 height 37
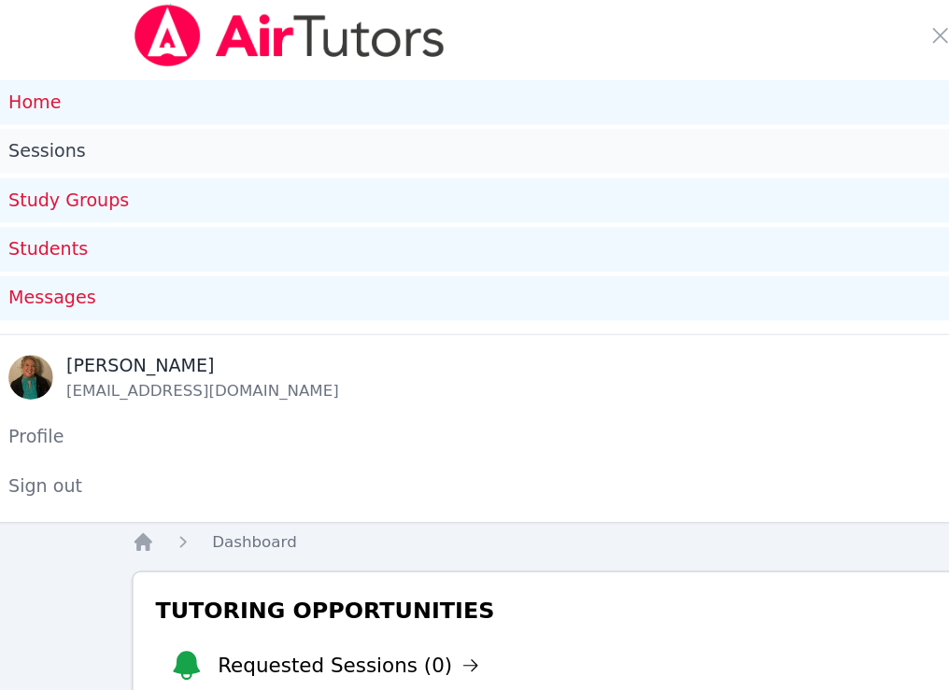
click at [92, 123] on link "Sessions" at bounding box center [474, 126] width 949 height 37
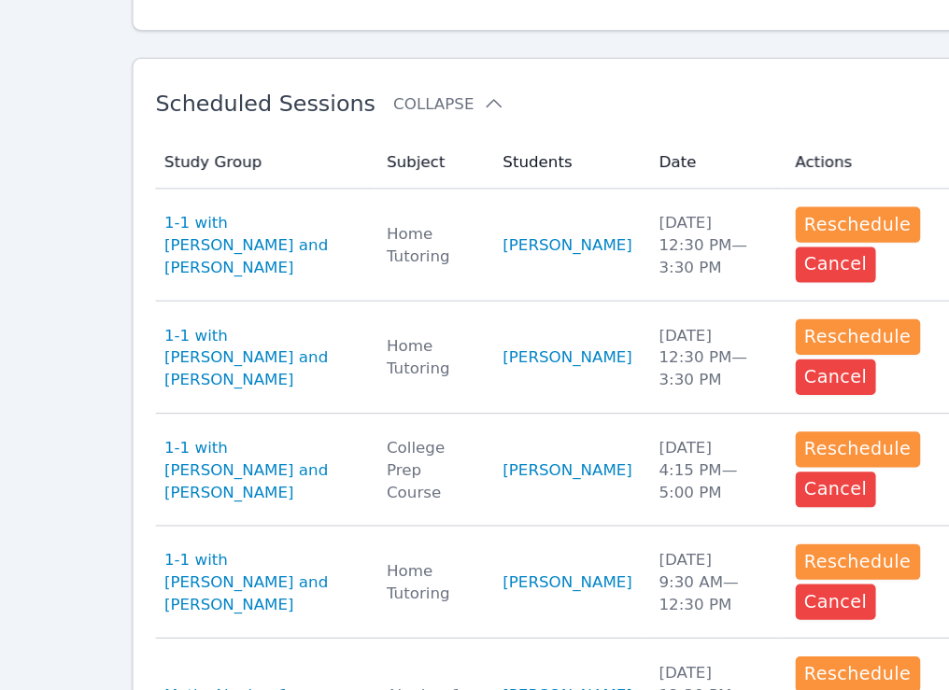
scroll to position [791, 0]
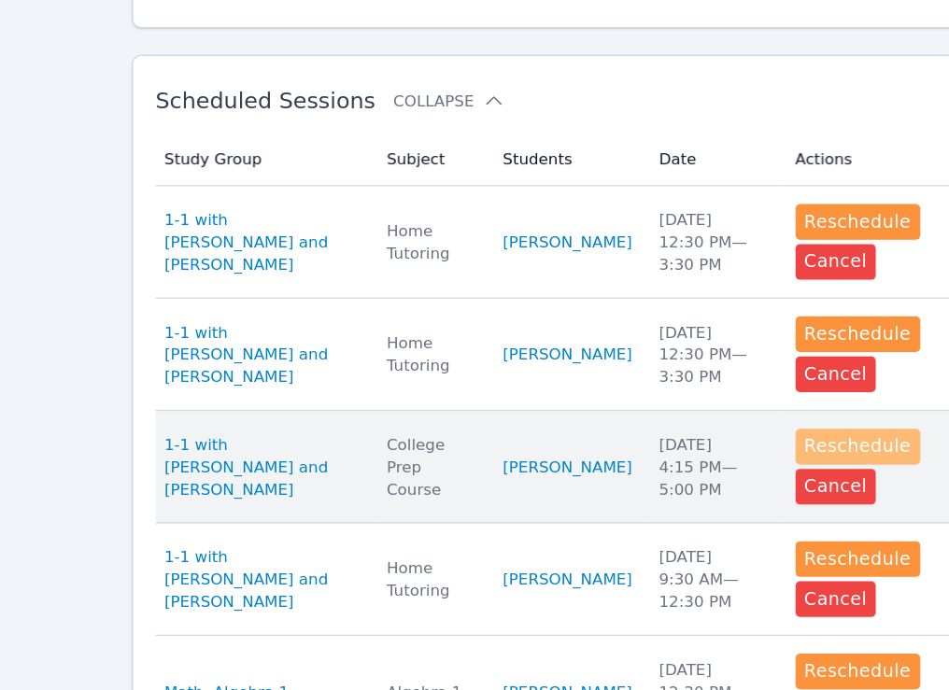
click at [735, 486] on button "Reschedule" at bounding box center [727, 486] width 105 height 30
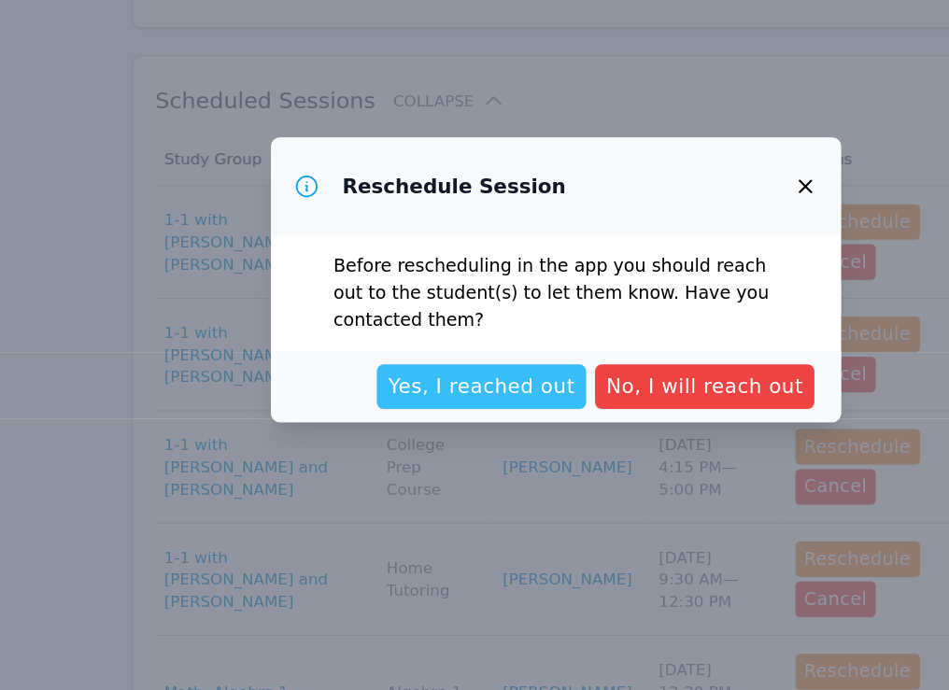
click at [476, 433] on span "Yes, I reached out" at bounding box center [412, 435] width 157 height 26
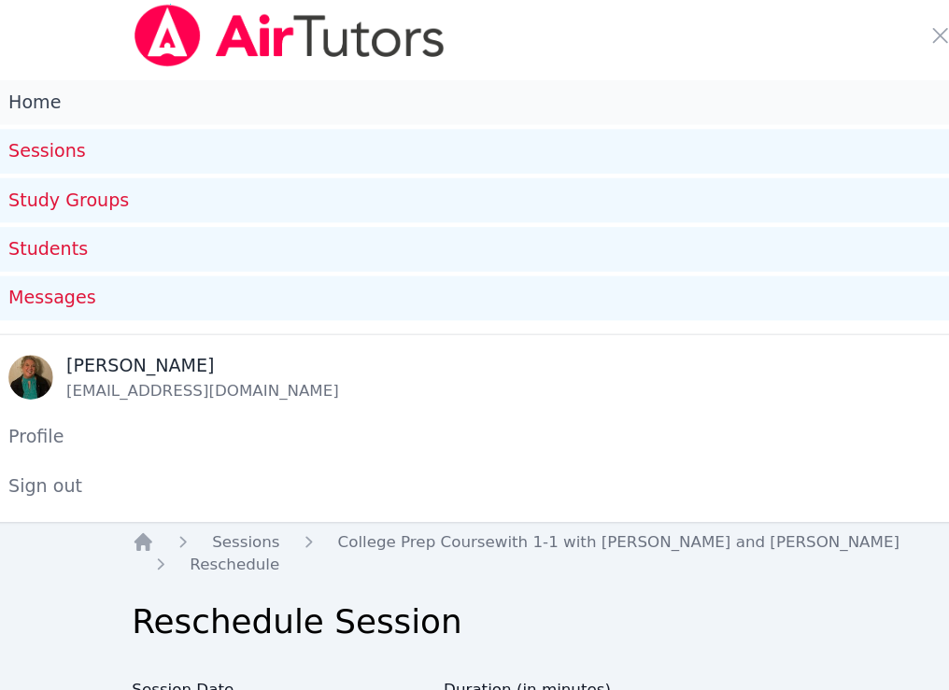
click at [29, 80] on link "Home" at bounding box center [474, 85] width 949 height 37
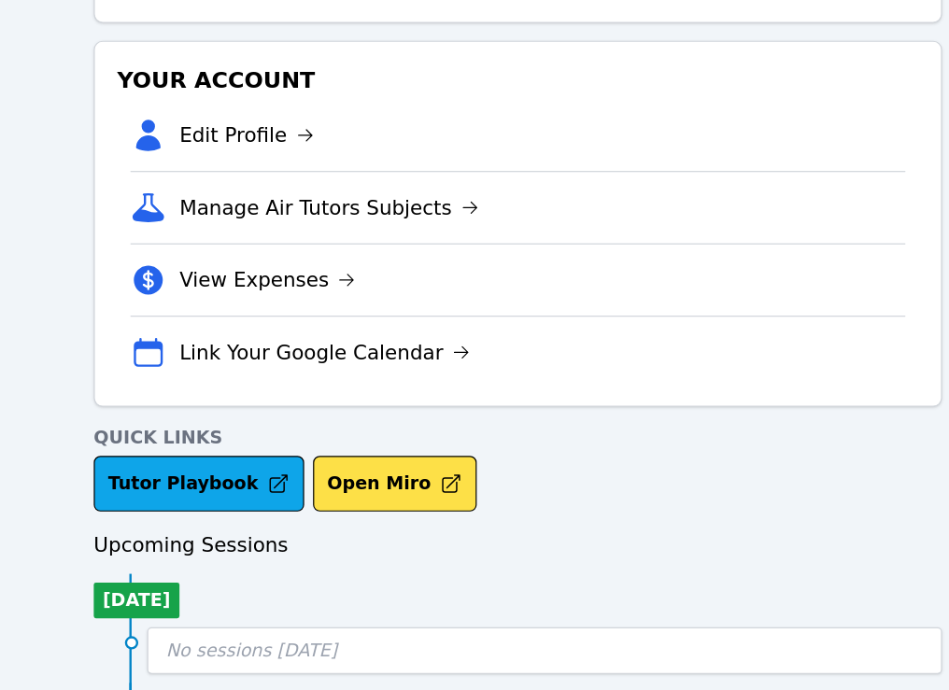
scroll to position [766, 0]
